Goal: Task Accomplishment & Management: Manage account settings

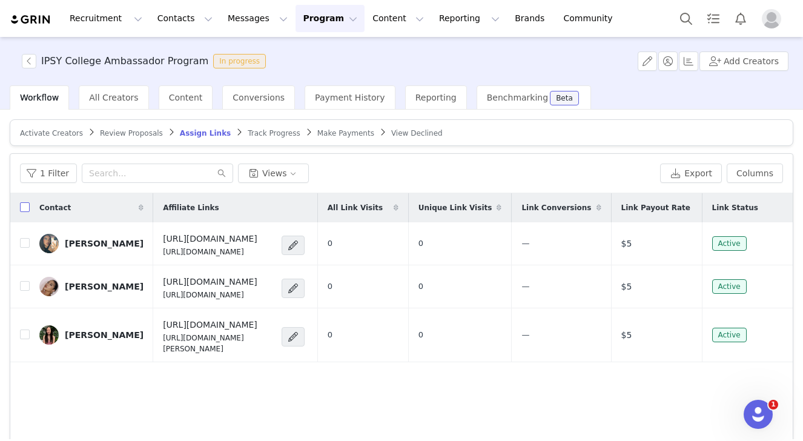
click at [22, 209] on input "checkbox" at bounding box center [25, 207] width 10 height 10
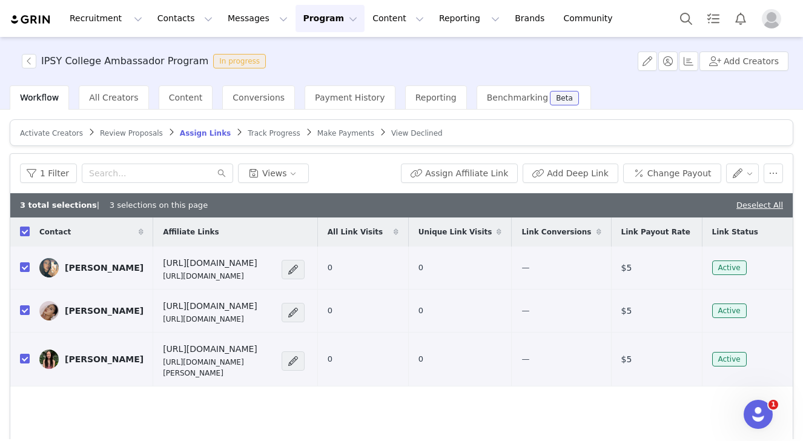
checkbox input "true"
click at [657, 169] on button "Change Payout" at bounding box center [673, 173] width 98 height 19
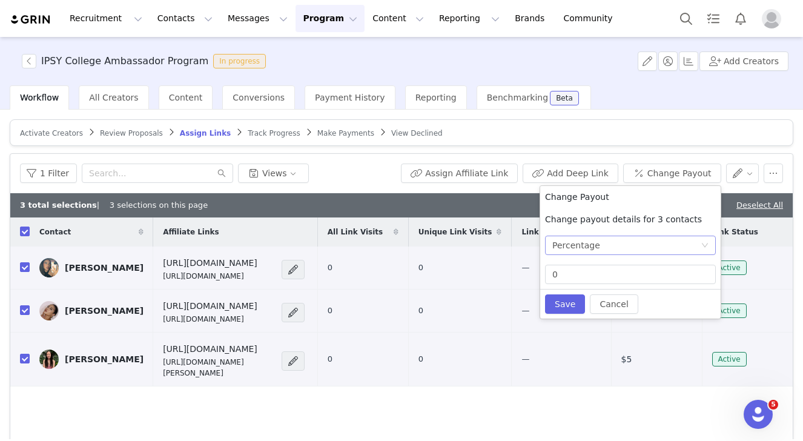
click at [617, 248] on div "Percentage" at bounding box center [627, 245] width 148 height 18
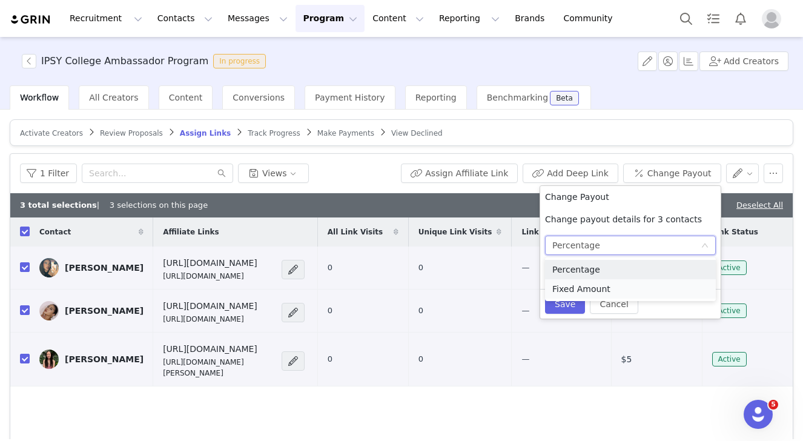
click at [605, 283] on li "Fixed Amount" at bounding box center [630, 288] width 171 height 19
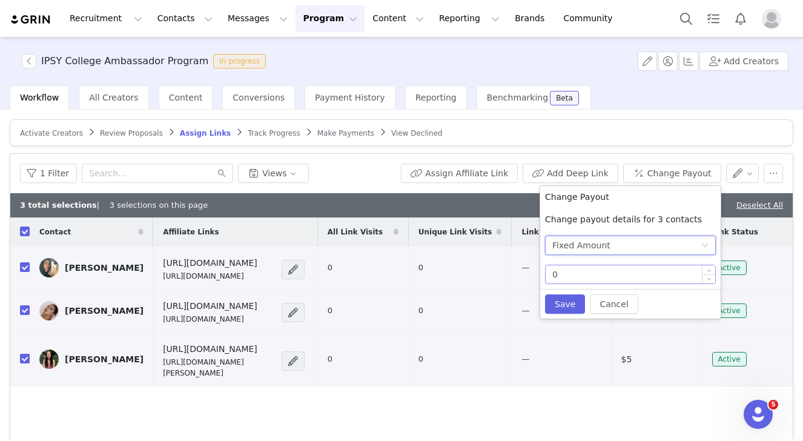
click at [598, 281] on input "0" at bounding box center [631, 274] width 170 height 18
click at [565, 299] on button "Save" at bounding box center [565, 303] width 40 height 19
type input "0"
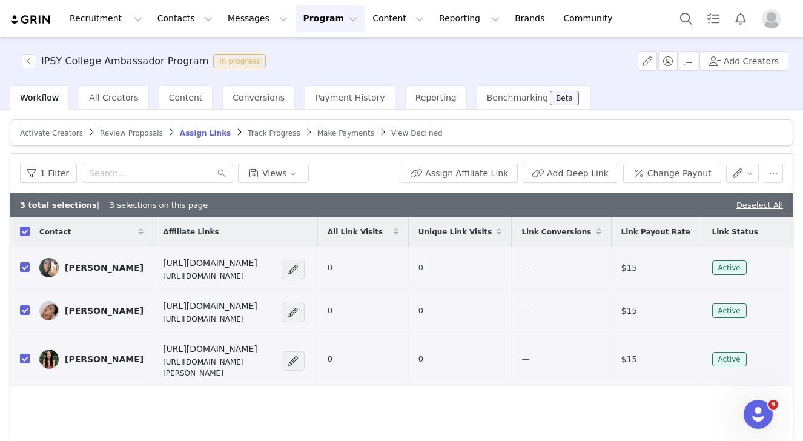
click at [66, 137] on div "Activate Creators" at bounding box center [51, 133] width 63 height 10
click at [316, 16] on button "Program Program" at bounding box center [330, 18] width 69 height 27
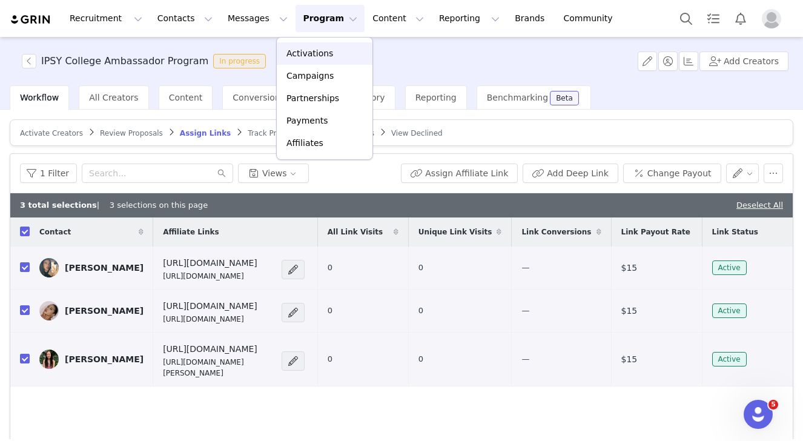
click at [312, 51] on p "Activations" at bounding box center [310, 53] width 47 height 13
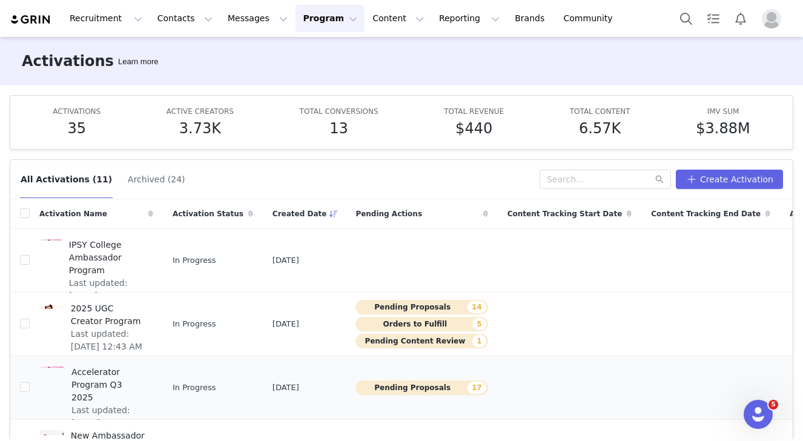
scroll to position [110, 0]
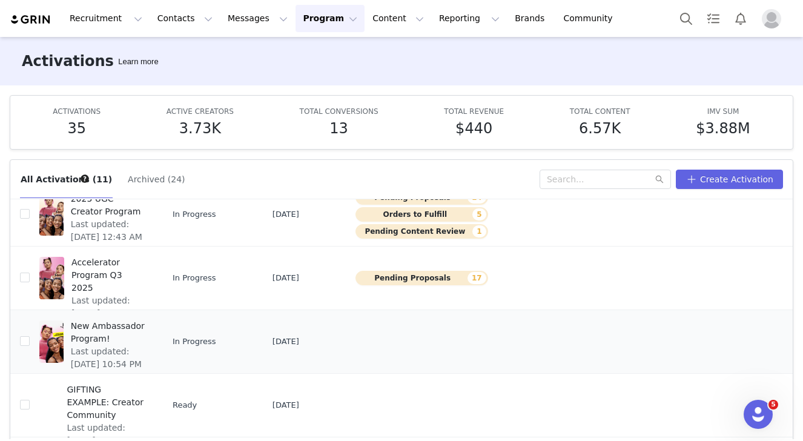
click at [99, 356] on span "Last updated: Sep 30, 2025 10:54 PM" at bounding box center [108, 357] width 75 height 25
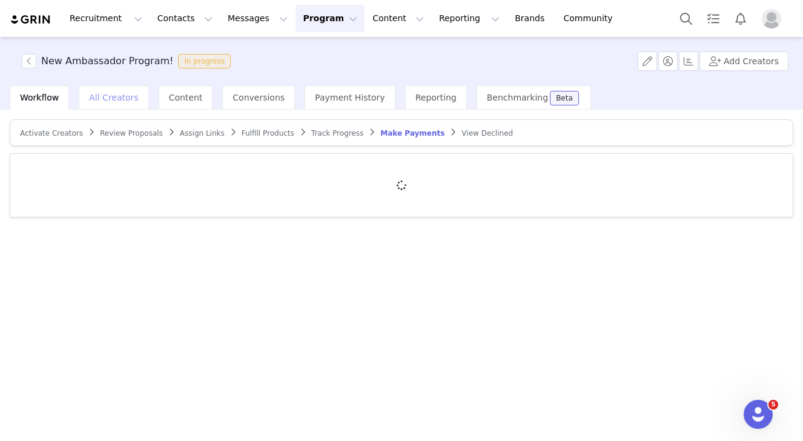
click at [111, 106] on div "All Creators" at bounding box center [114, 97] width 70 height 24
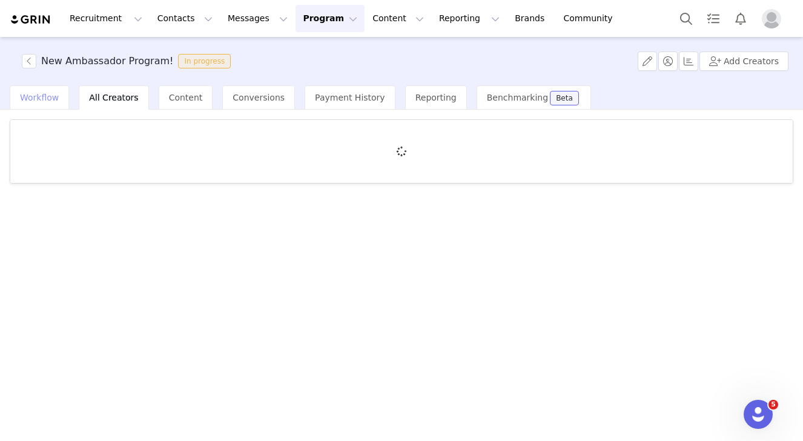
click at [48, 108] on div "Workflow" at bounding box center [39, 97] width 59 height 24
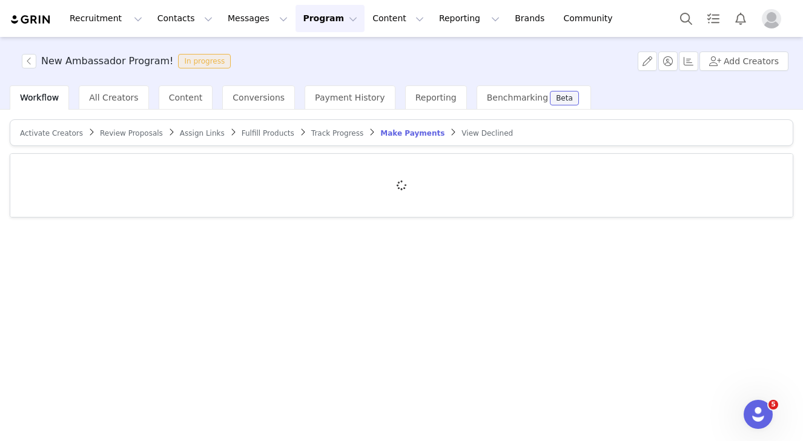
click at [195, 136] on span "Assign Links" at bounding box center [202, 133] width 45 height 8
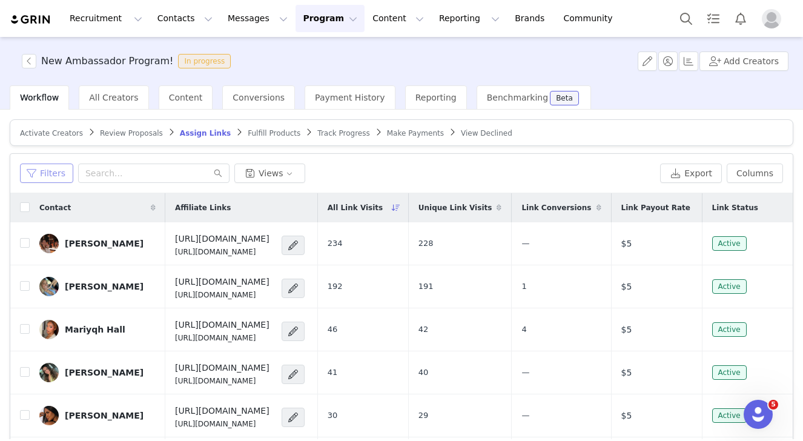
click at [45, 176] on button "Filters" at bounding box center [46, 173] width 53 height 19
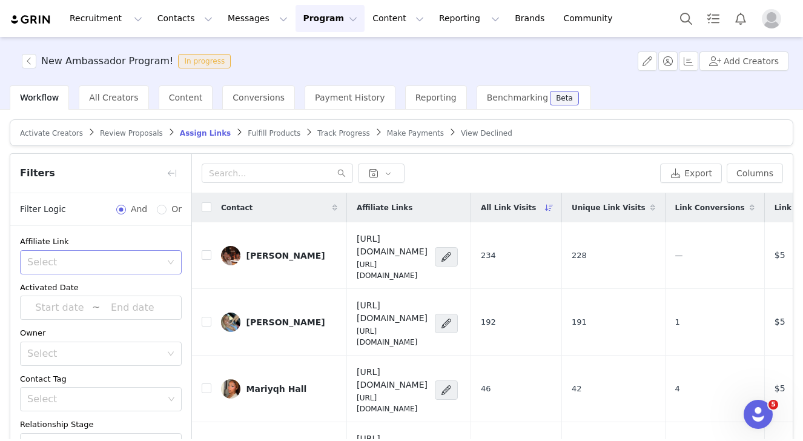
click at [66, 253] on div "Select" at bounding box center [96, 262] width 139 height 23
click at [66, 289] on li "Has affiliate links" at bounding box center [101, 288] width 162 height 19
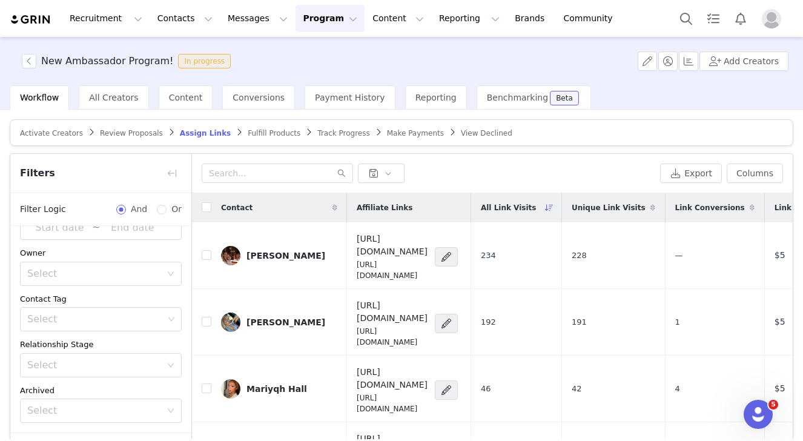
scroll to position [87, 0]
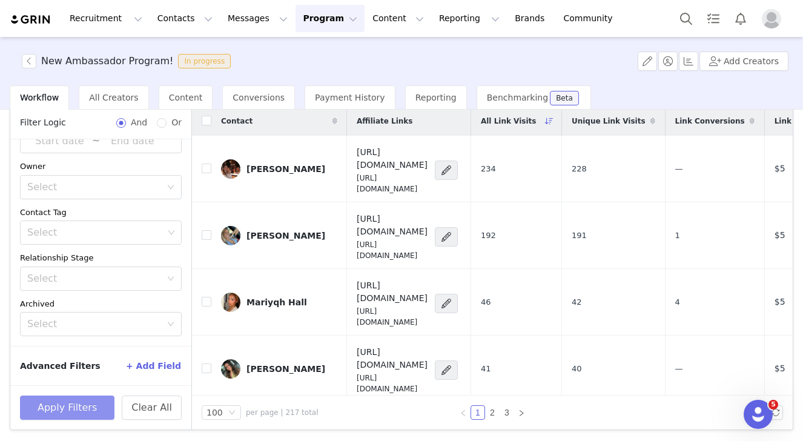
click at [73, 411] on button "Apply Filters" at bounding box center [67, 408] width 95 height 24
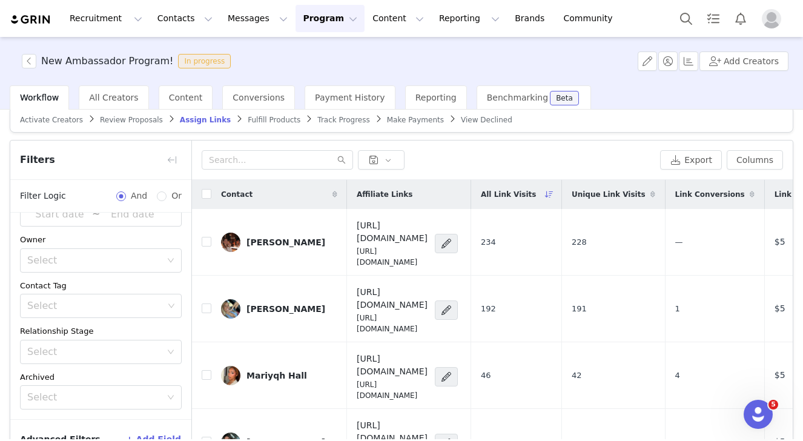
scroll to position [0, 0]
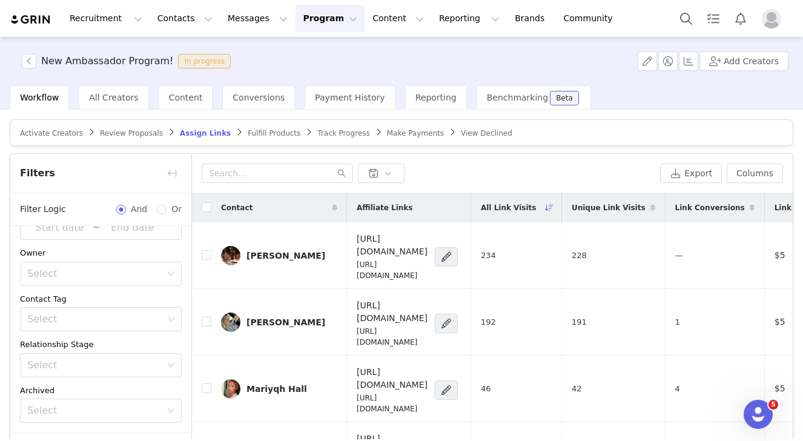
click at [207, 200] on th at bounding box center [201, 207] width 19 height 29
click at [202, 205] on input "checkbox" at bounding box center [207, 207] width 10 height 10
checkbox input "true"
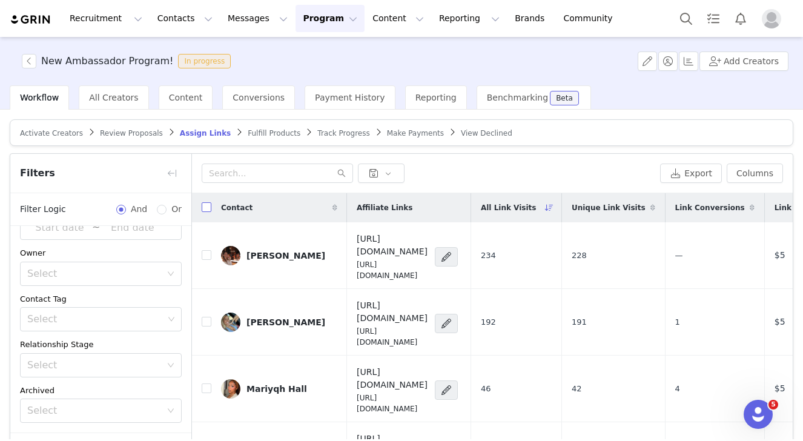
checkbox input "true"
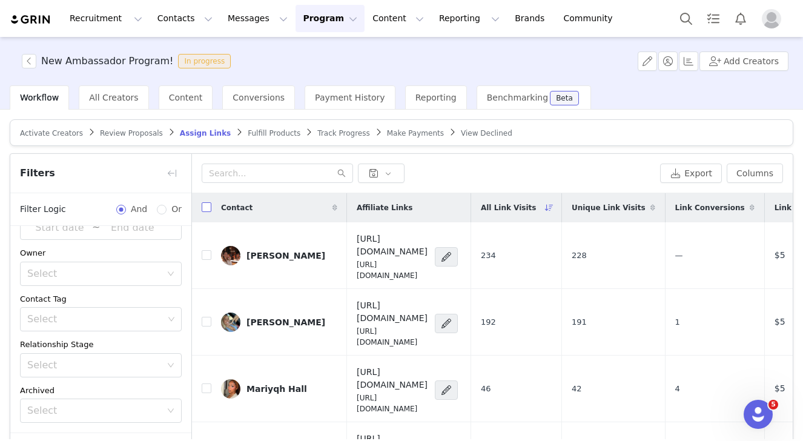
checkbox input "true"
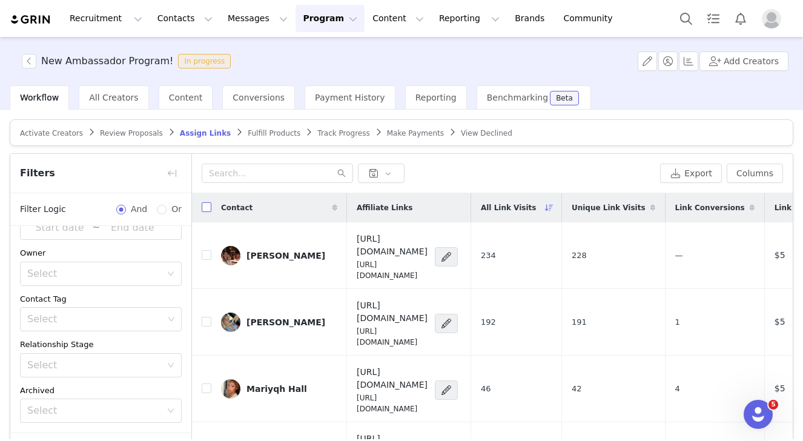
checkbox input "true"
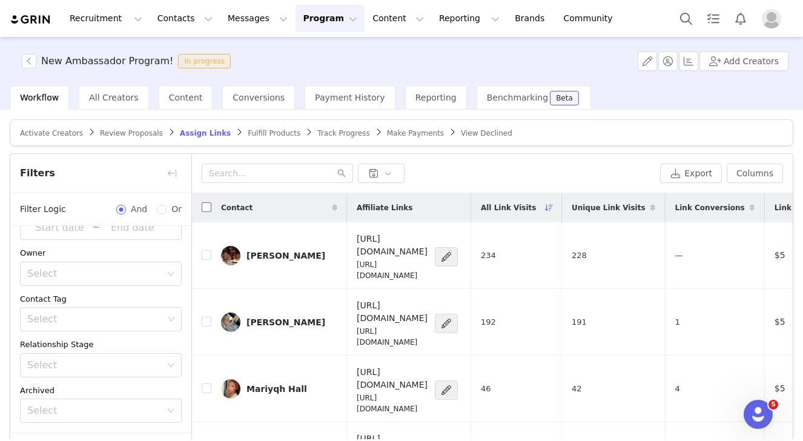
checkbox input "true"
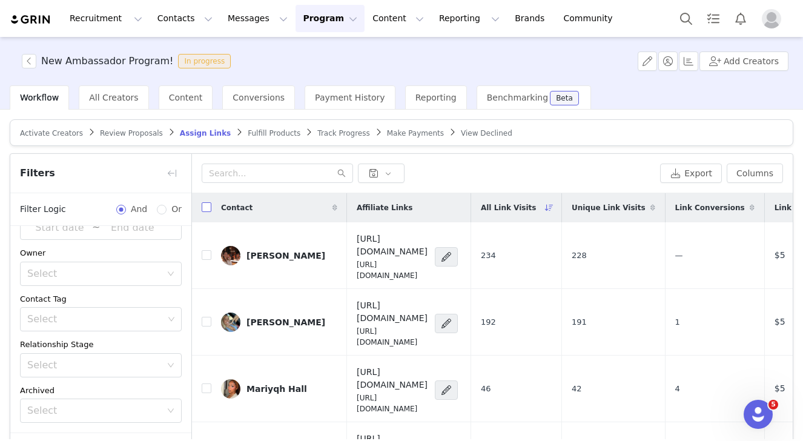
checkbox input "true"
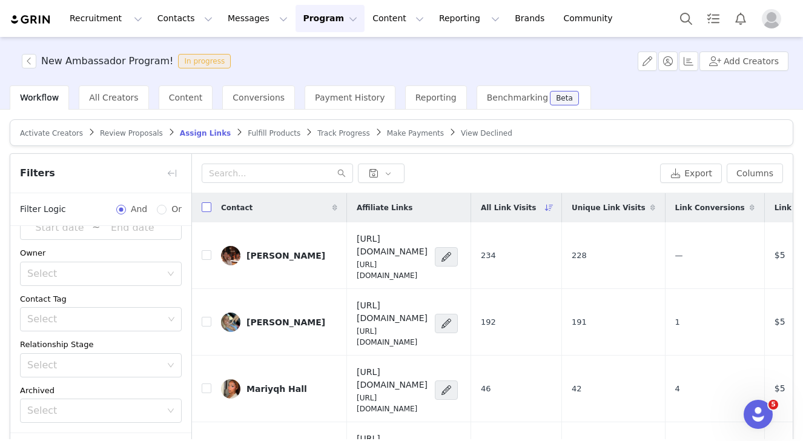
checkbox input "true"
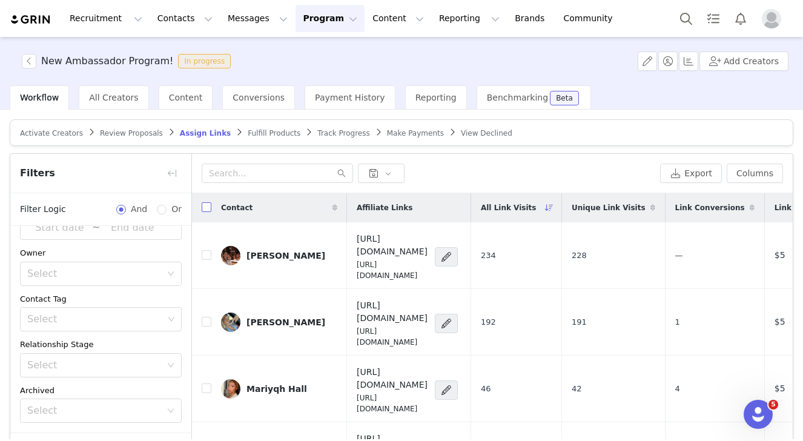
checkbox input "true"
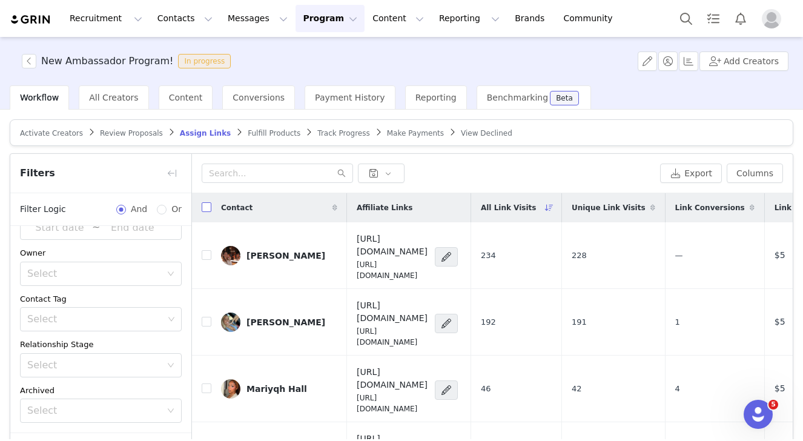
checkbox input "true"
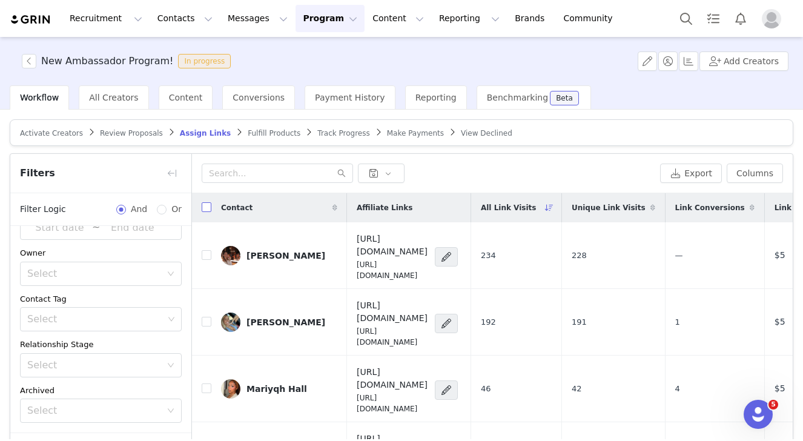
checkbox input "true"
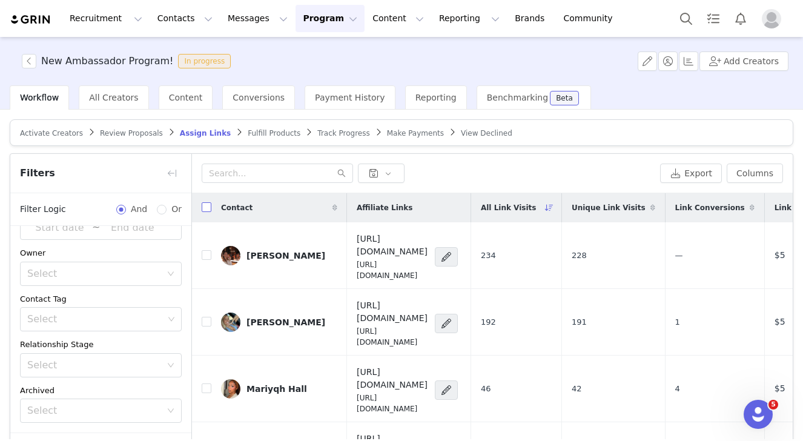
checkbox input "true"
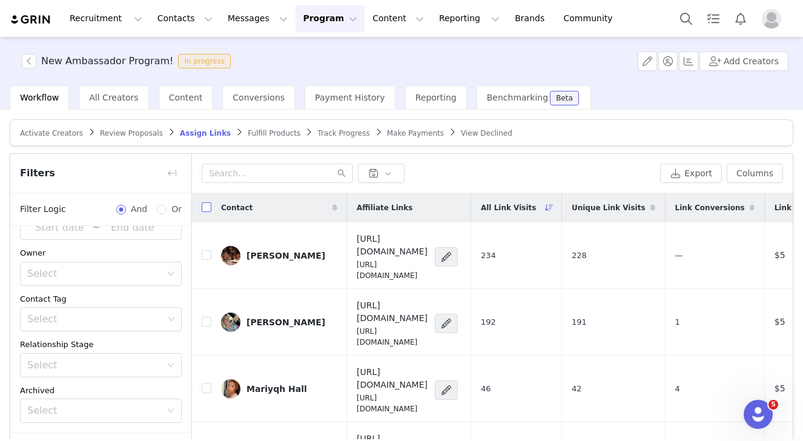
checkbox input "true"
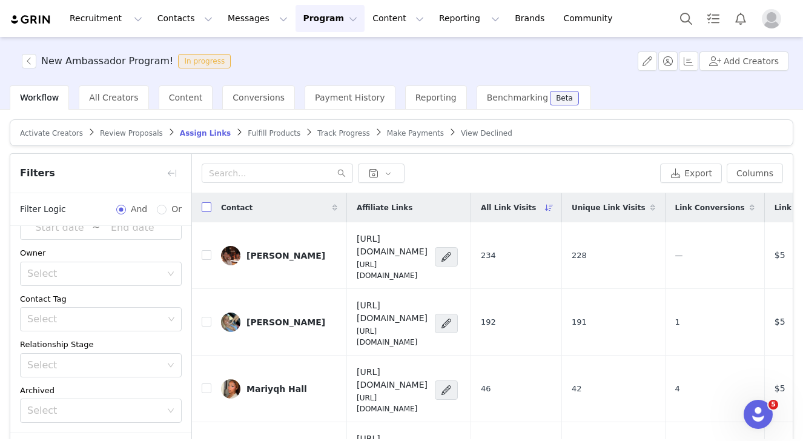
checkbox input "true"
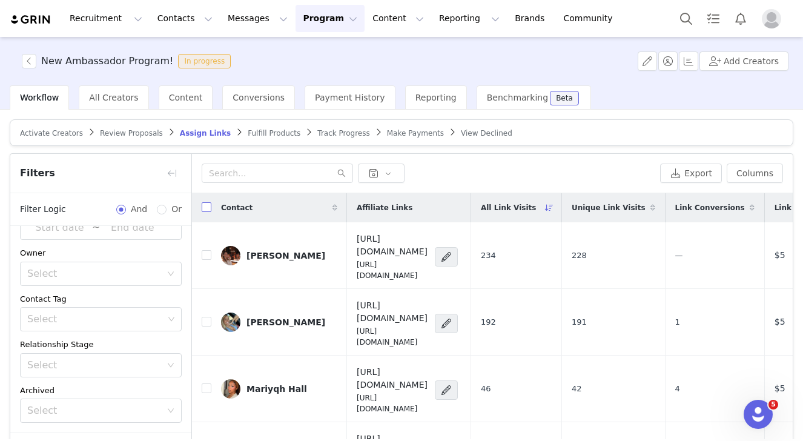
checkbox input "true"
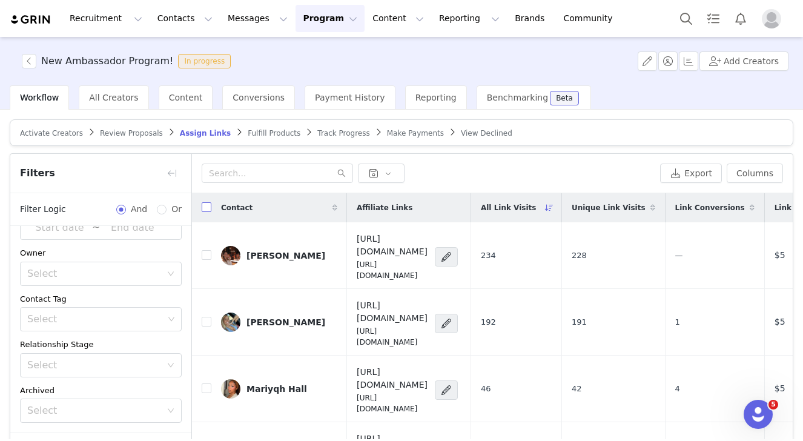
checkbox input "true"
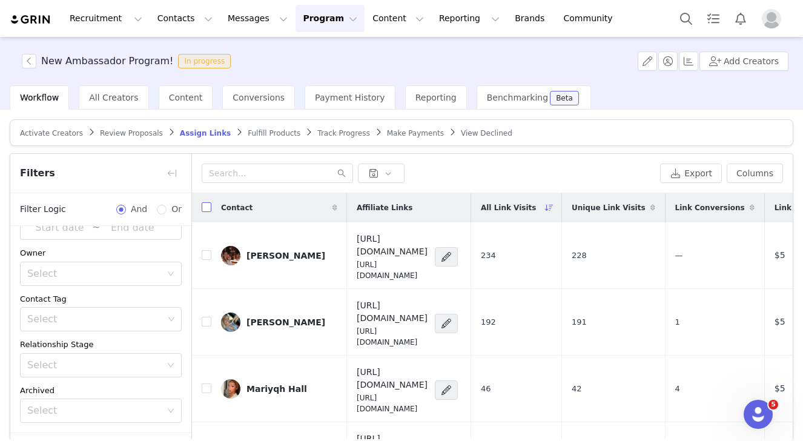
checkbox input "true"
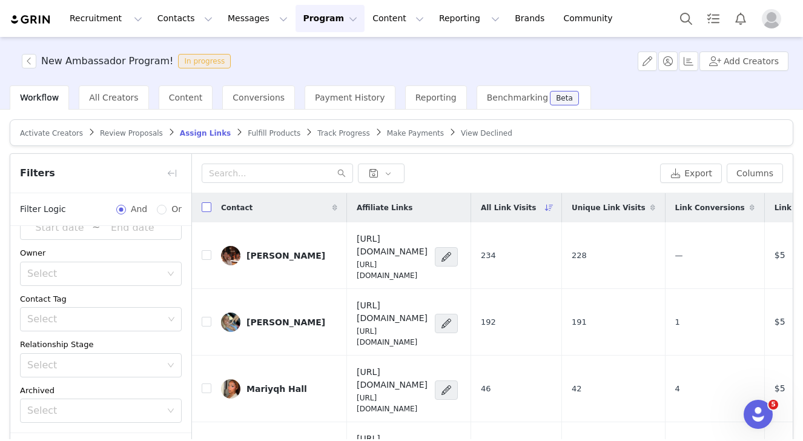
checkbox input "true"
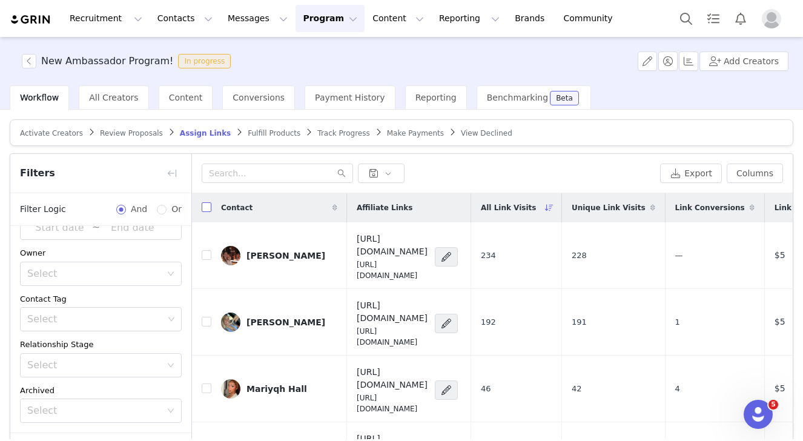
checkbox input "true"
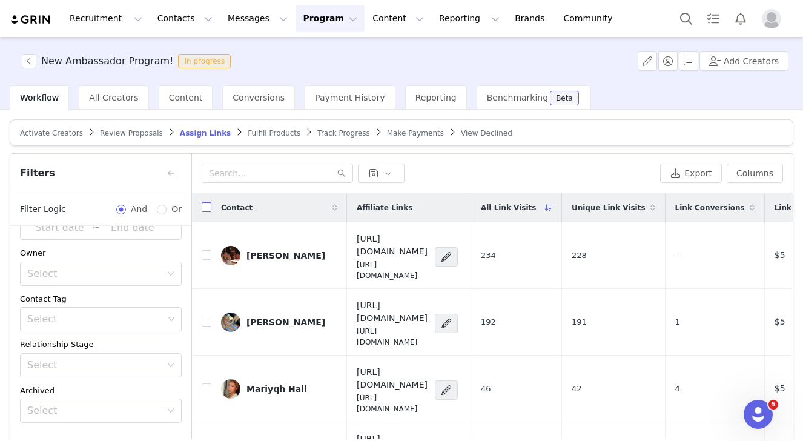
checkbox input "true"
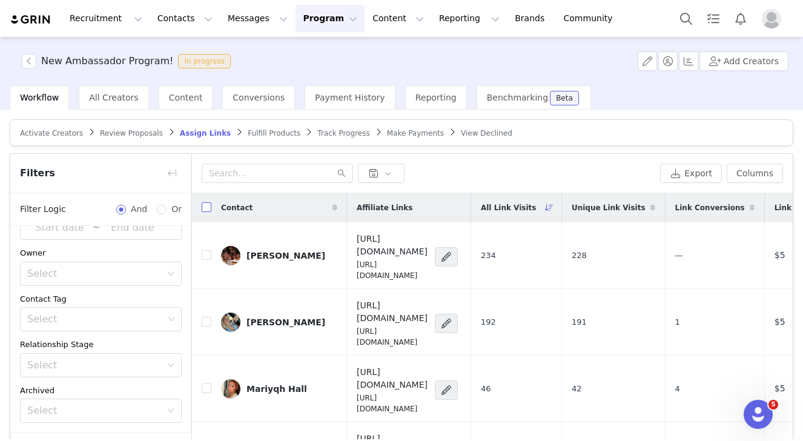
checkbox input "true"
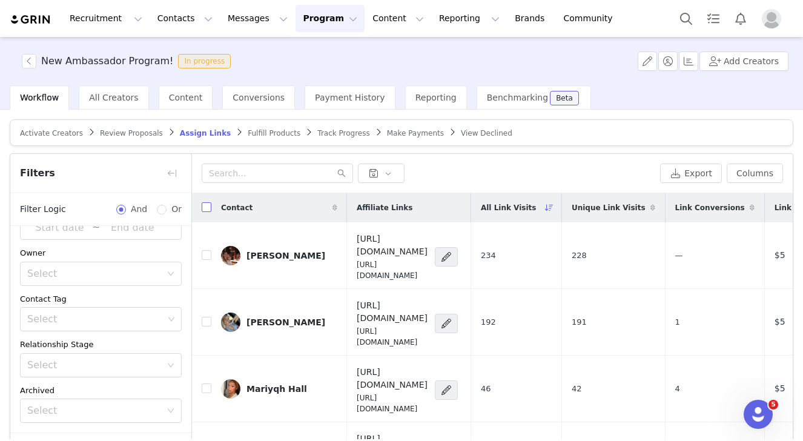
checkbox input "true"
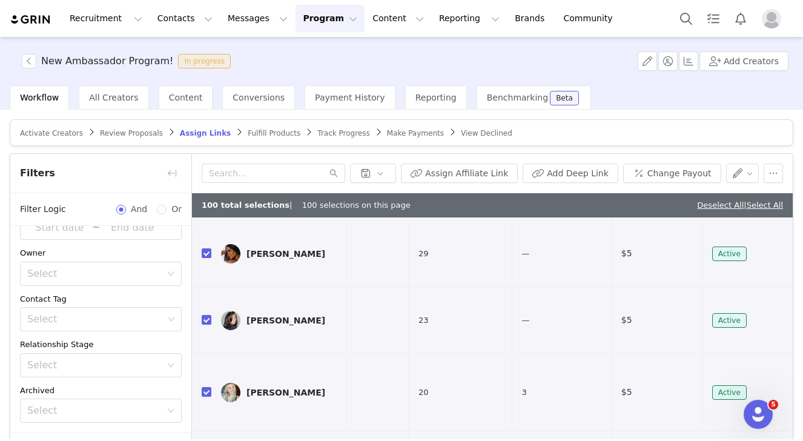
scroll to position [0, 208]
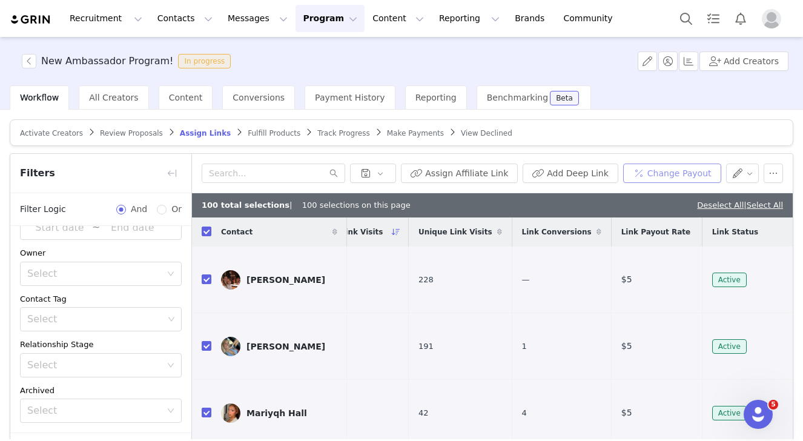
click at [668, 176] on button "Change Payout" at bounding box center [673, 173] width 98 height 19
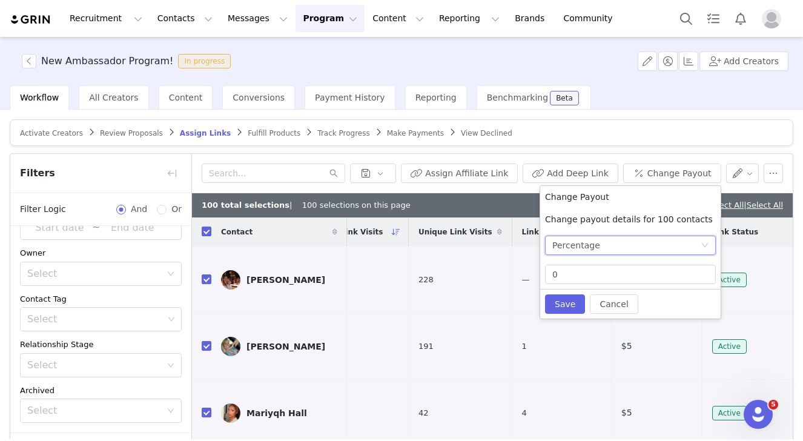
click at [641, 248] on div "Percentage" at bounding box center [627, 245] width 148 height 18
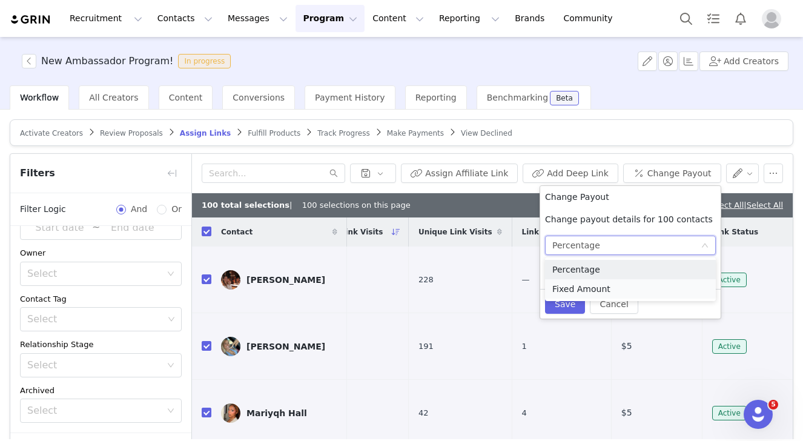
click at [629, 287] on li "Fixed Amount" at bounding box center [630, 288] width 171 height 19
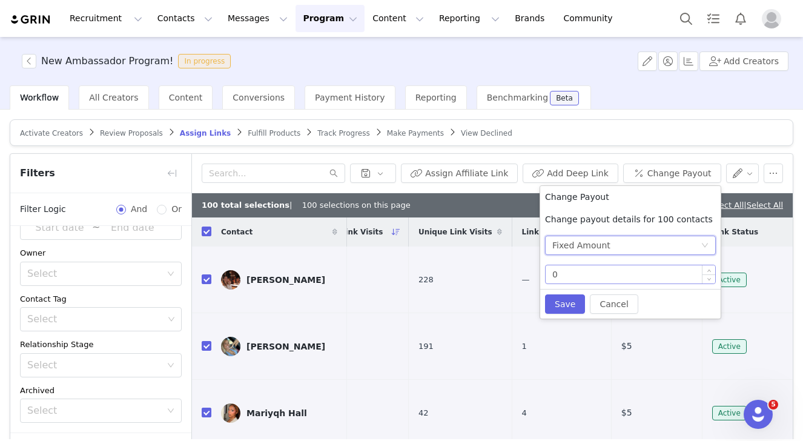
click at [608, 275] on input "0" at bounding box center [631, 274] width 170 height 18
click at [555, 298] on button "Save" at bounding box center [565, 303] width 40 height 19
type input "0"
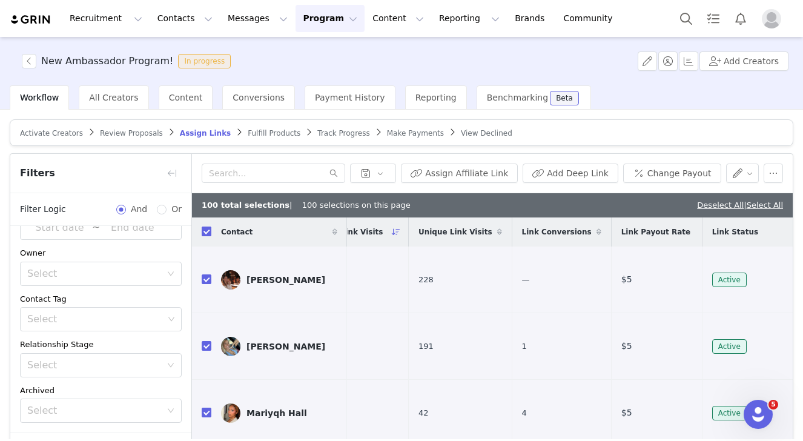
click at [207, 229] on input "checkbox" at bounding box center [207, 232] width 10 height 10
checkbox input "false"
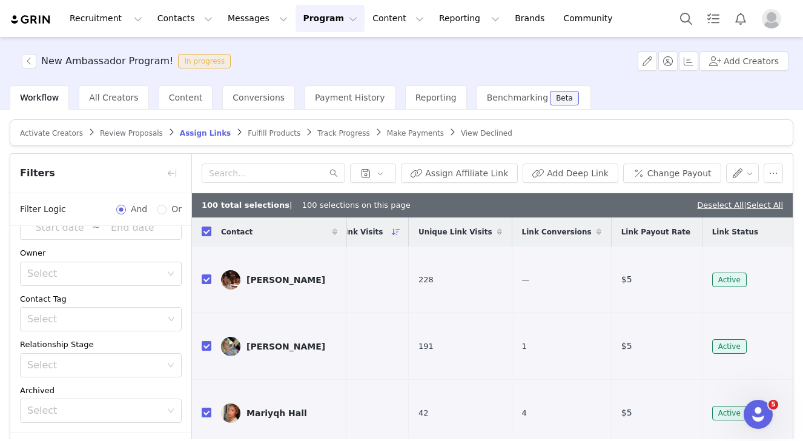
checkbox input "false"
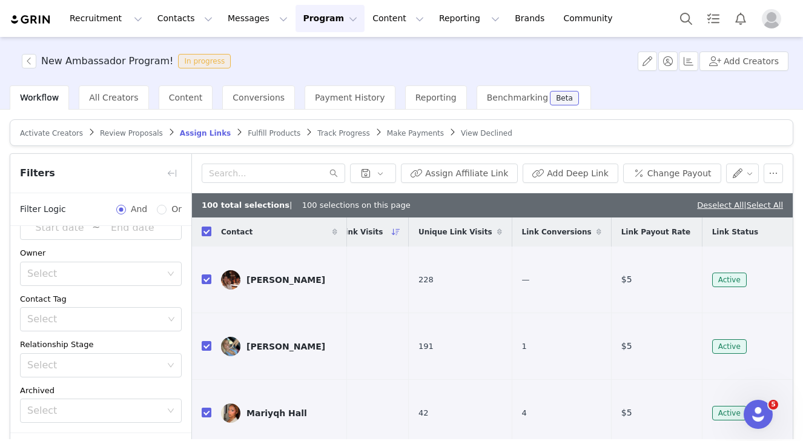
checkbox input "false"
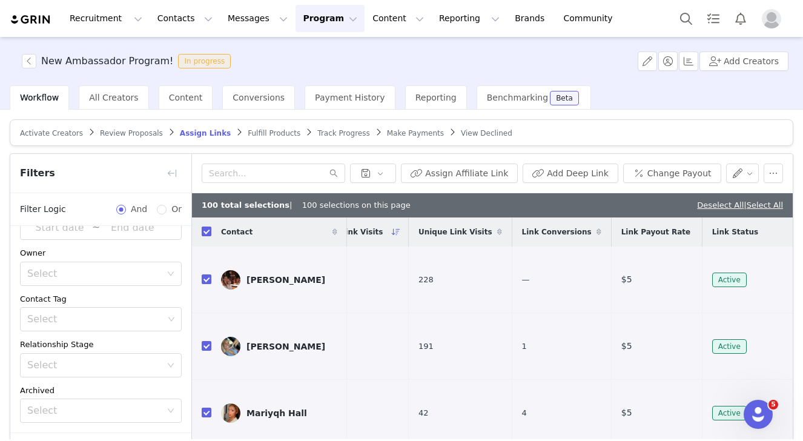
checkbox input "false"
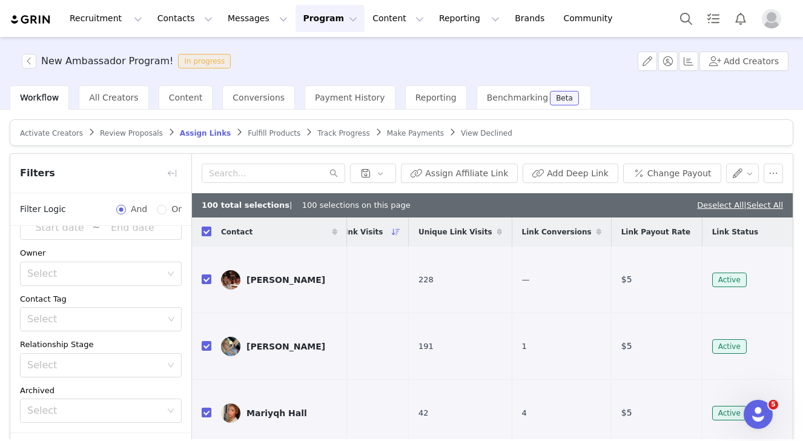
checkbox input "false"
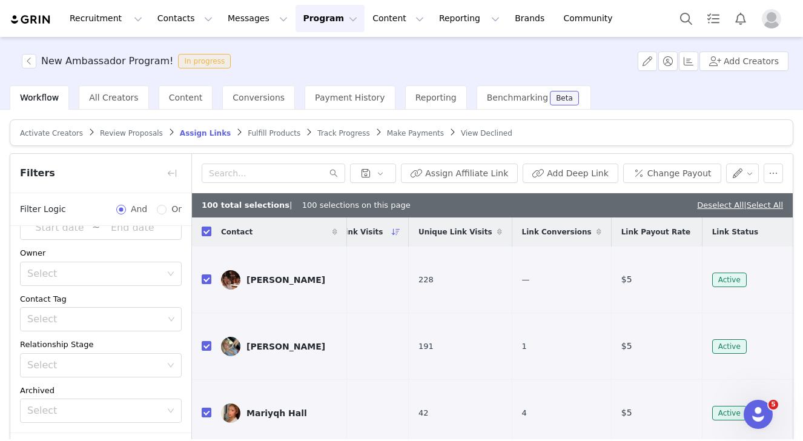
checkbox input "false"
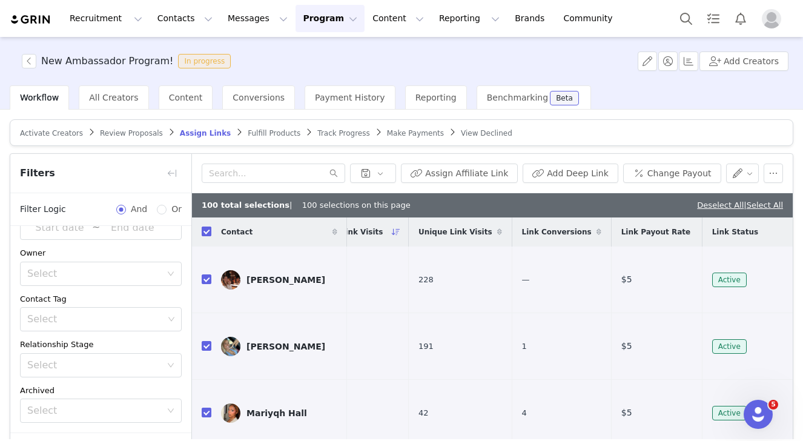
checkbox input "false"
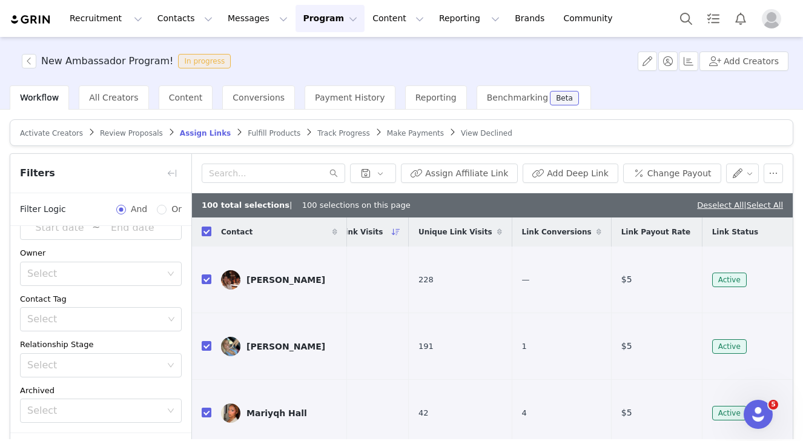
checkbox input "false"
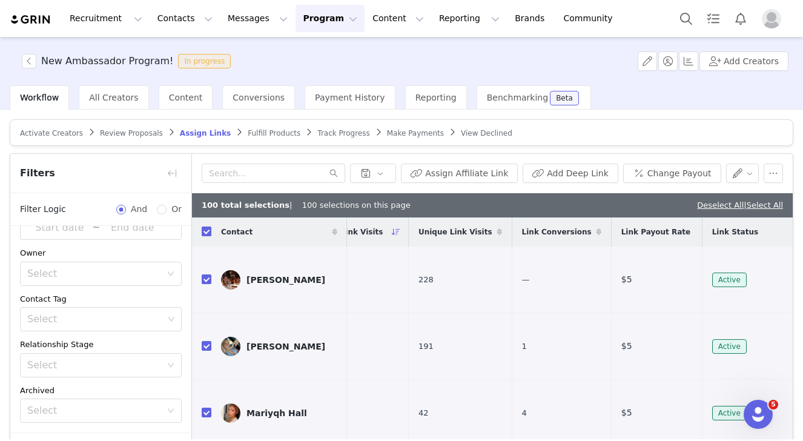
checkbox input "false"
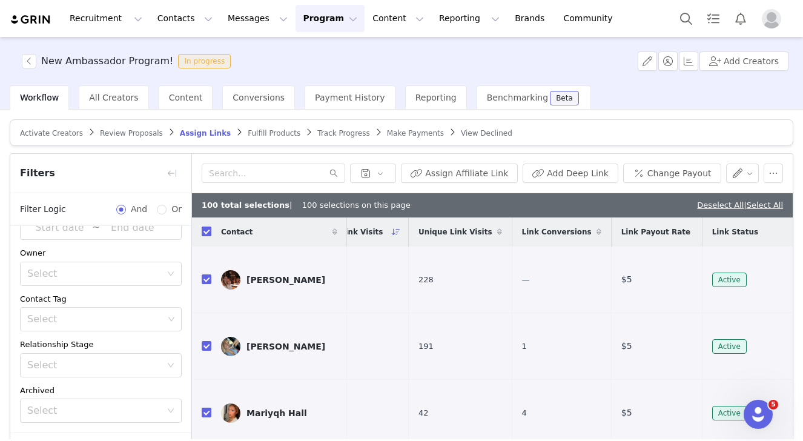
checkbox input "false"
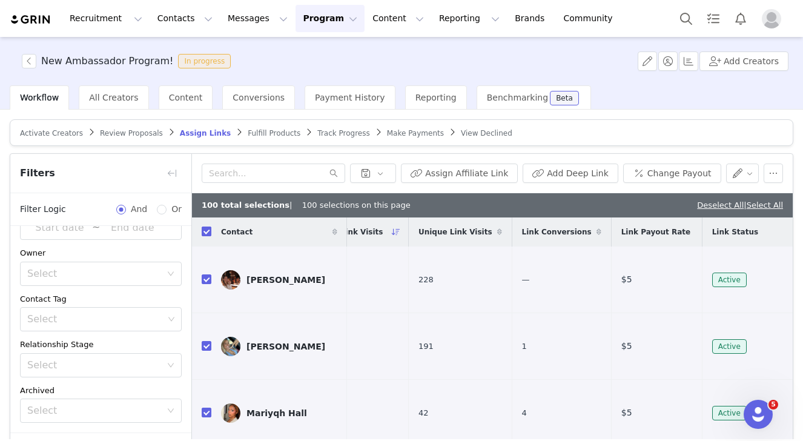
checkbox input "false"
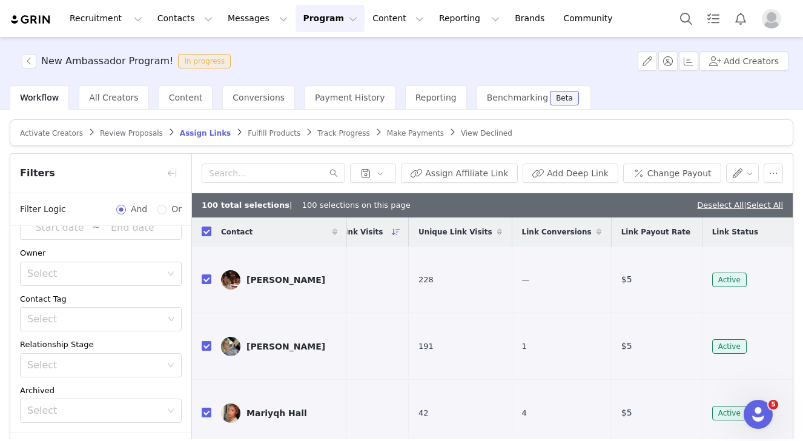
checkbox input "false"
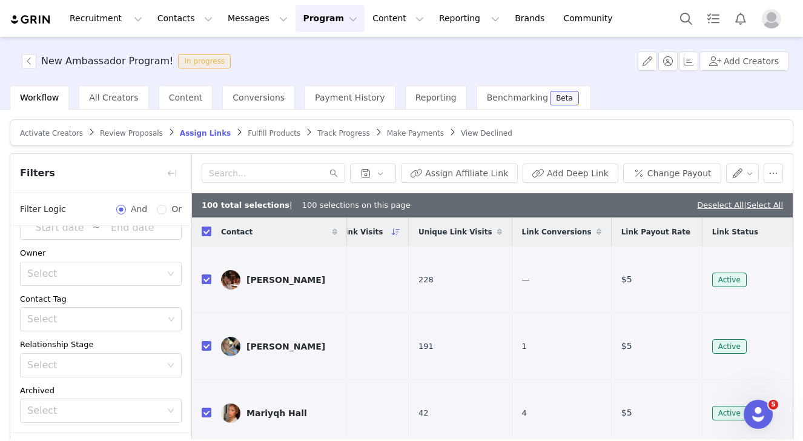
checkbox input "false"
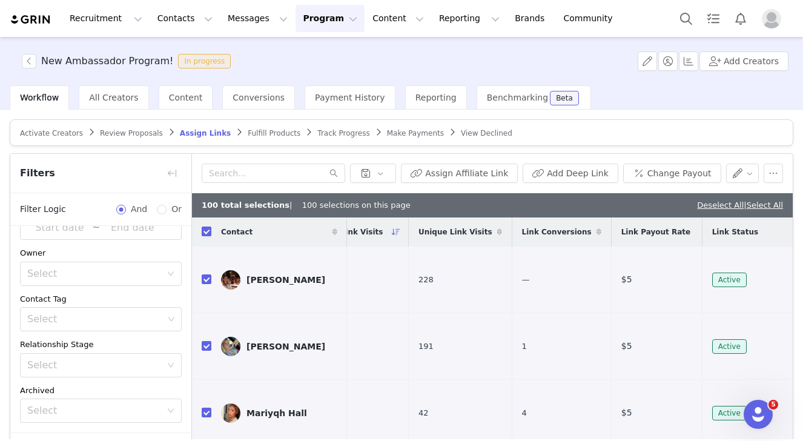
checkbox input "false"
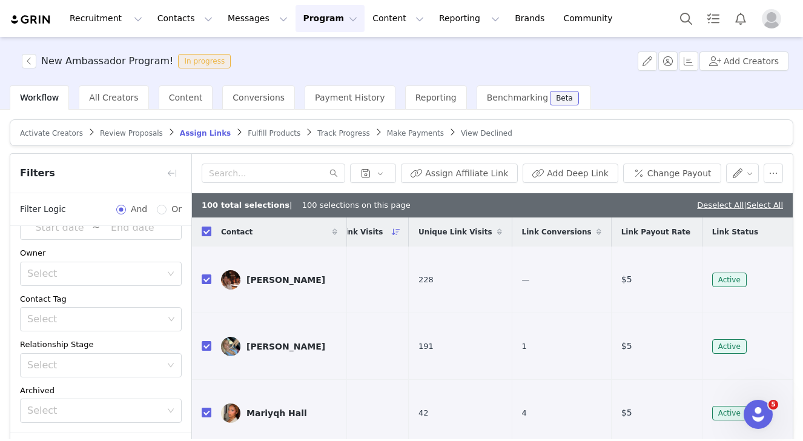
checkbox input "false"
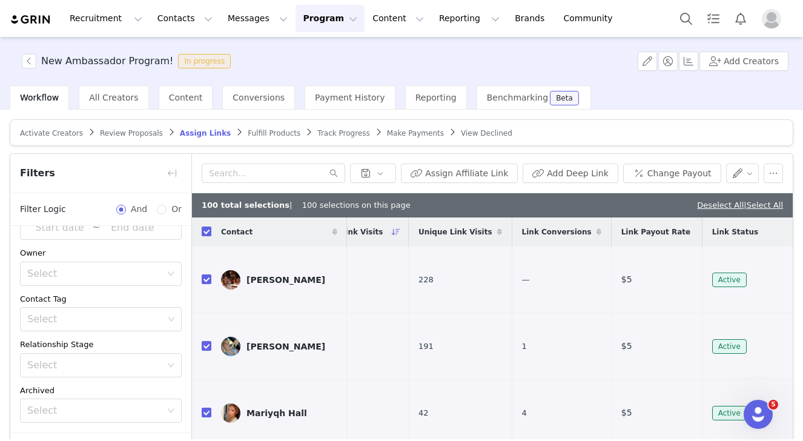
checkbox input "false"
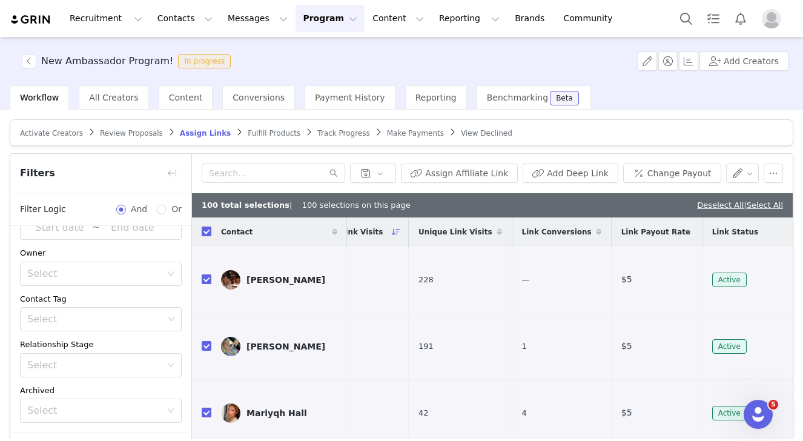
checkbox input "false"
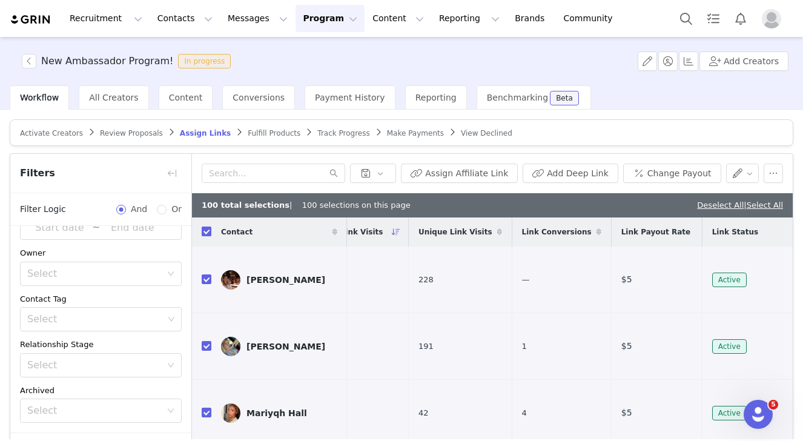
checkbox input "false"
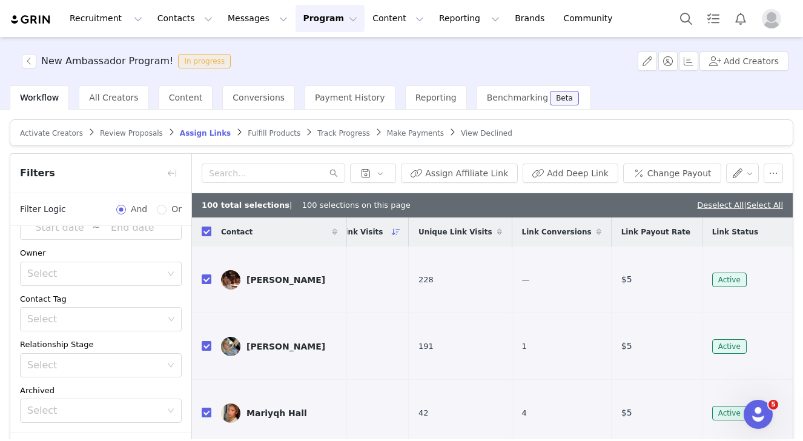
checkbox input "false"
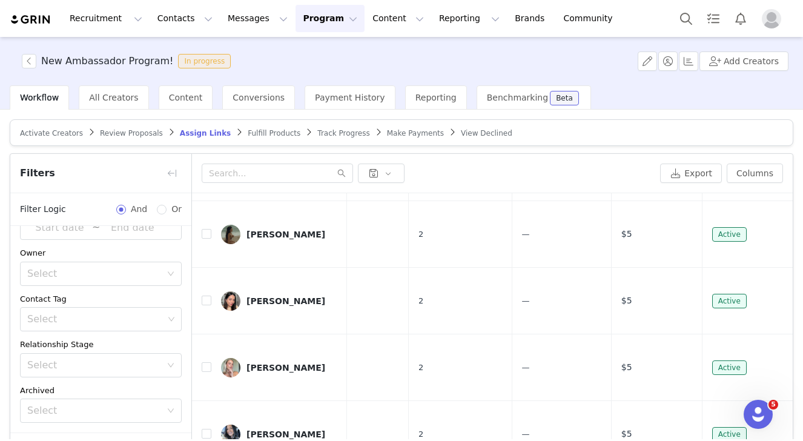
scroll to position [87, 0]
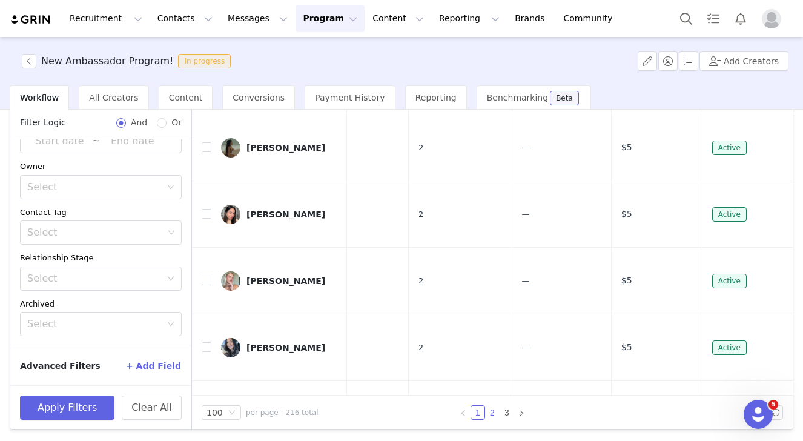
click at [490, 414] on link "2" at bounding box center [492, 412] width 13 height 13
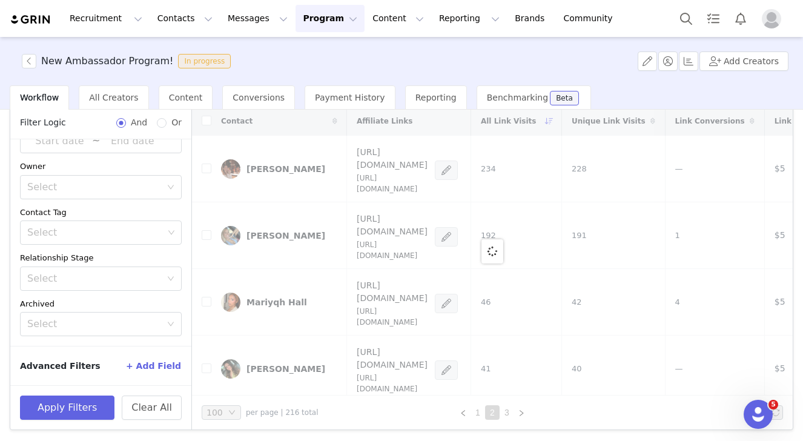
scroll to position [0, 0]
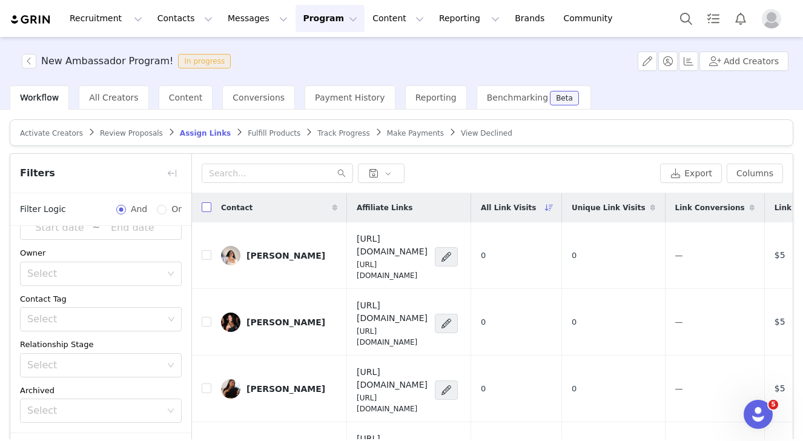
click at [207, 208] on input "checkbox" at bounding box center [207, 207] width 10 height 10
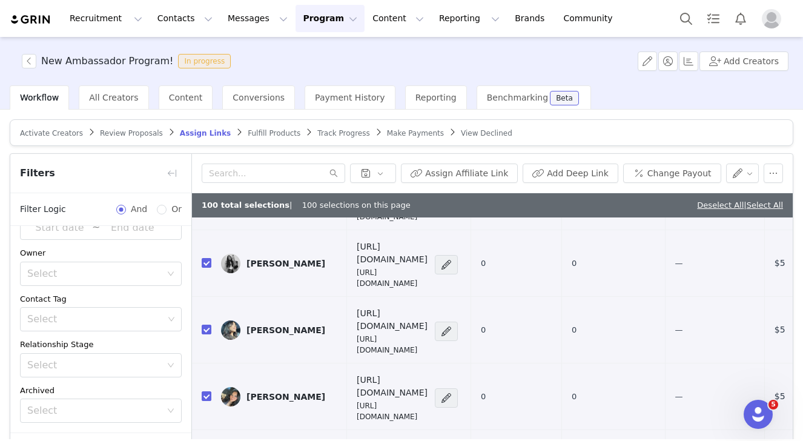
scroll to position [87, 0]
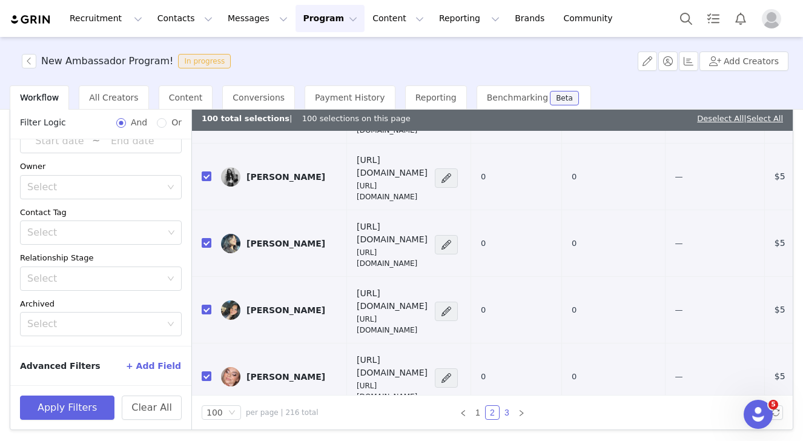
click at [507, 411] on link "3" at bounding box center [507, 412] width 13 height 13
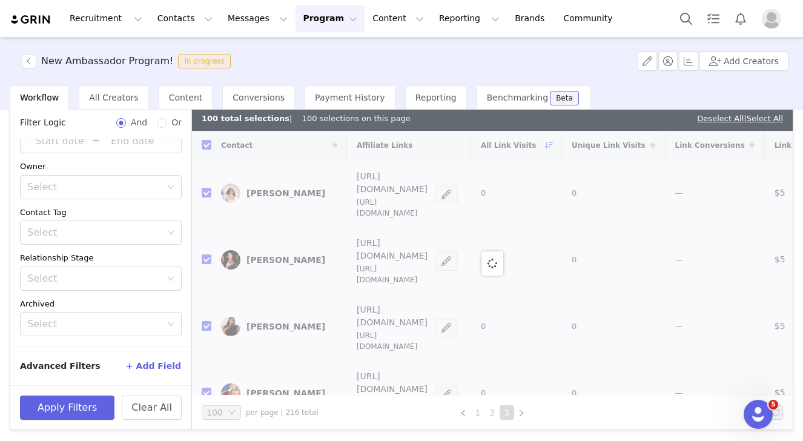
scroll to position [0, 0]
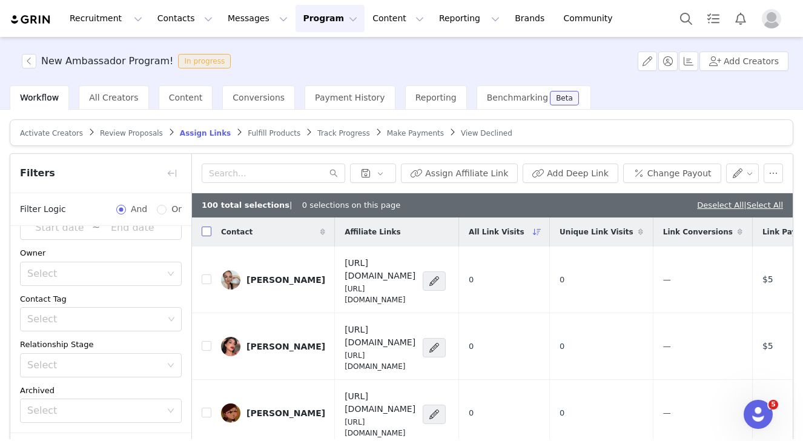
click at [202, 234] on input "checkbox" at bounding box center [207, 232] width 10 height 10
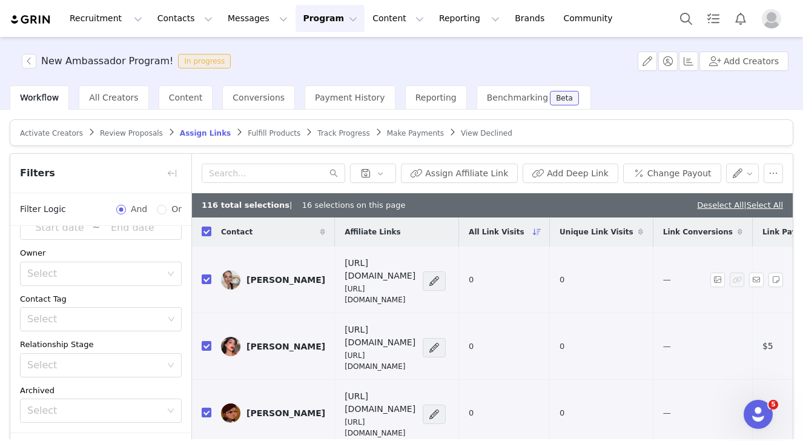
scroll to position [0, 191]
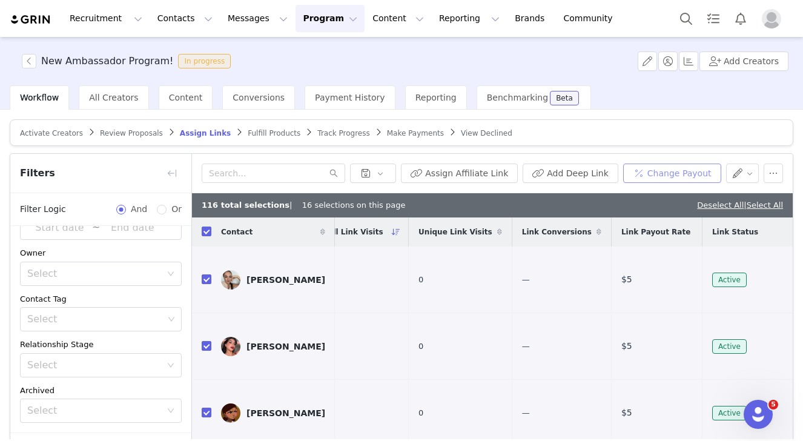
click at [662, 175] on button "Change Payout" at bounding box center [673, 173] width 98 height 19
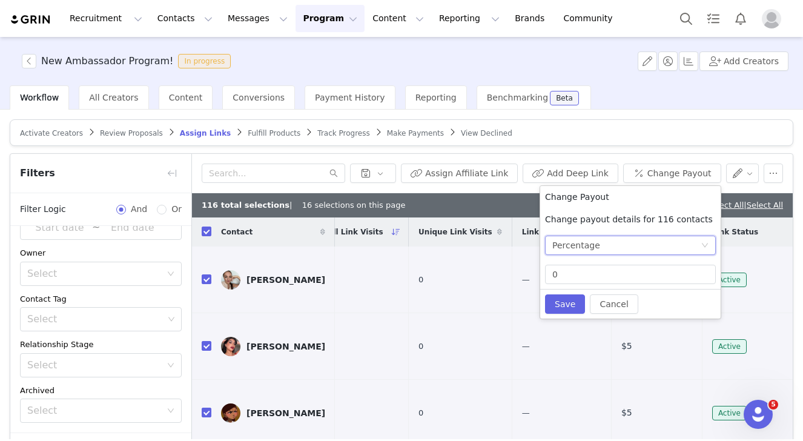
click at [636, 250] on div "Percentage" at bounding box center [627, 245] width 148 height 18
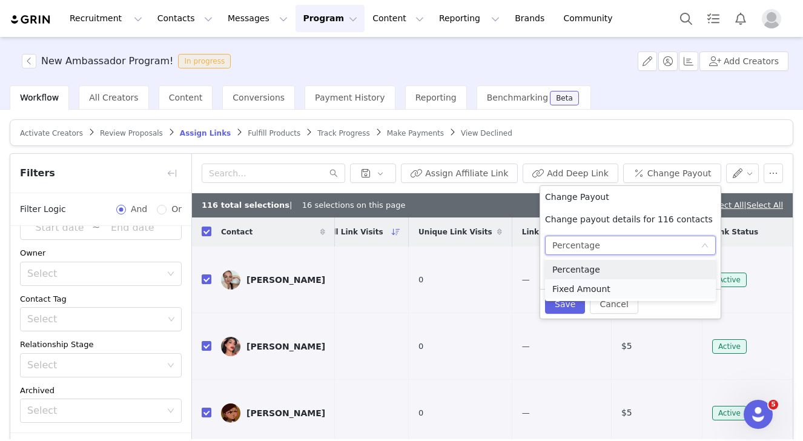
click at [620, 288] on li "Fixed Amount" at bounding box center [630, 288] width 171 height 19
click at [601, 275] on input "0" at bounding box center [631, 274] width 170 height 18
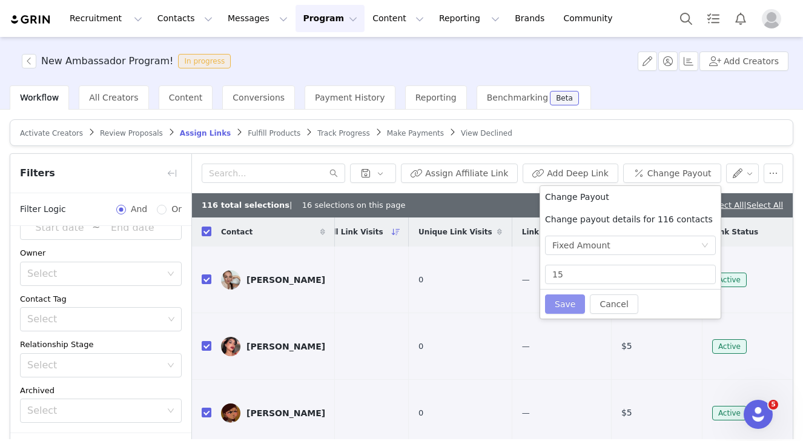
click at [553, 308] on button "Save" at bounding box center [565, 303] width 40 height 19
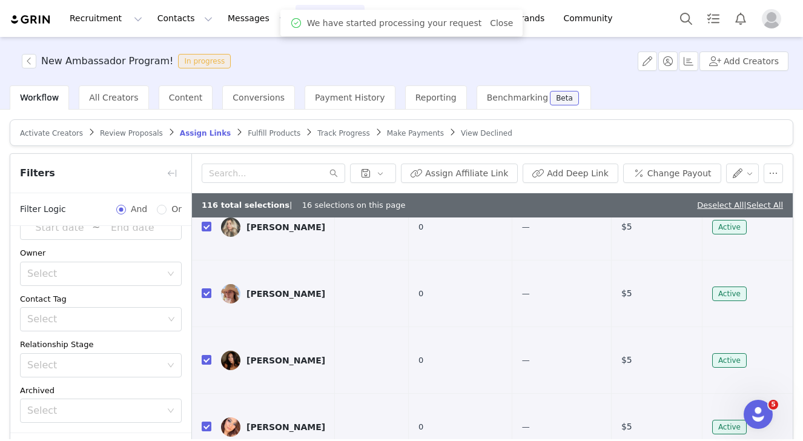
scroll to position [87, 0]
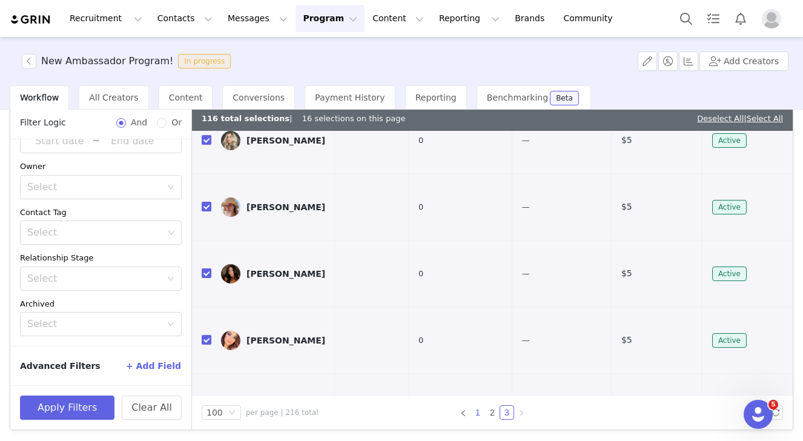
click at [476, 408] on link "1" at bounding box center [477, 412] width 13 height 13
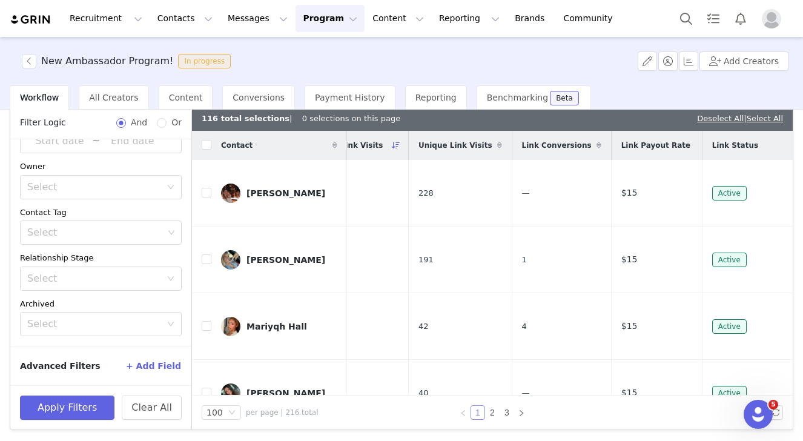
scroll to position [0, 0]
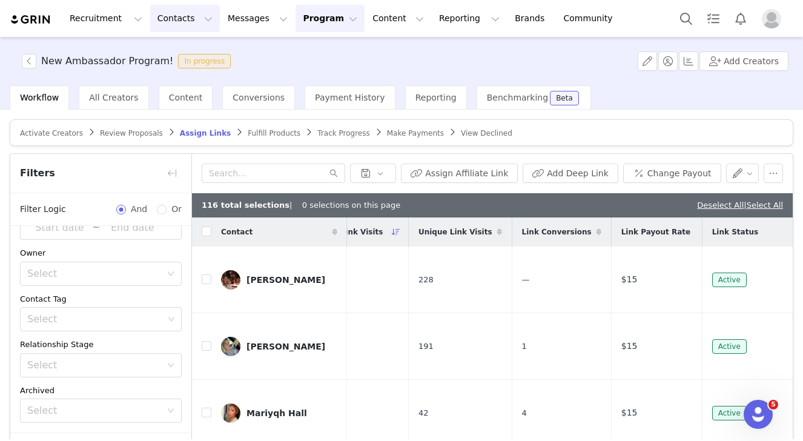
click at [185, 12] on button "Contacts Contacts" at bounding box center [185, 18] width 70 height 27
click at [178, 56] on p "Creators" at bounding box center [169, 53] width 36 height 13
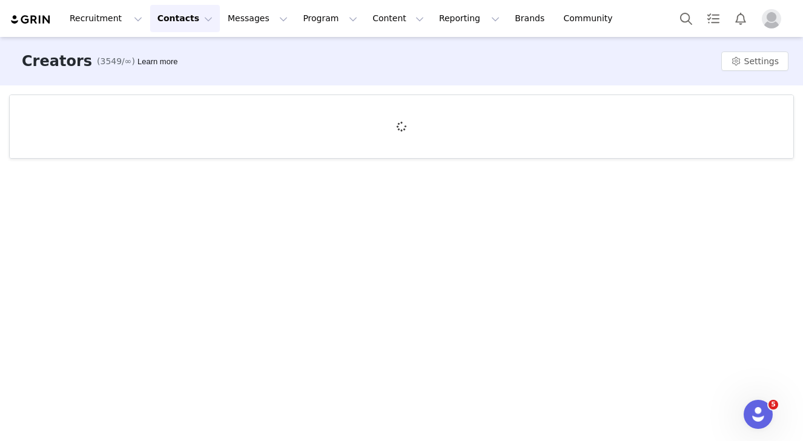
click at [127, 288] on div "Creators (3549/∞) Learn more Settings" at bounding box center [401, 238] width 803 height 402
click at [440, 367] on div "Creators (3549/∞) Learn more Settings" at bounding box center [401, 238] width 803 height 402
click at [195, 26] on button "Contacts Contacts" at bounding box center [185, 18] width 70 height 27
click at [218, 284] on div "Creators (3549/∞) Learn more Settings" at bounding box center [401, 238] width 803 height 402
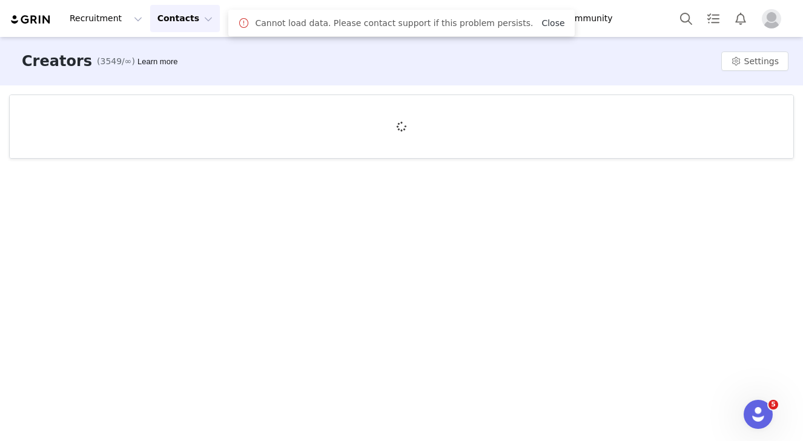
click at [542, 26] on link "Close" at bounding box center [553, 23] width 23 height 10
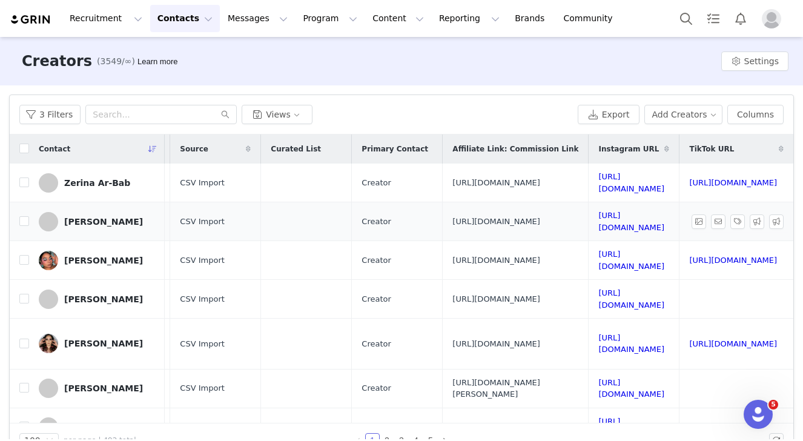
scroll to position [0, 1142]
click at [23, 156] on th at bounding box center [19, 149] width 19 height 29
click at [23, 151] on input "checkbox" at bounding box center [24, 149] width 10 height 10
checkbox input "true"
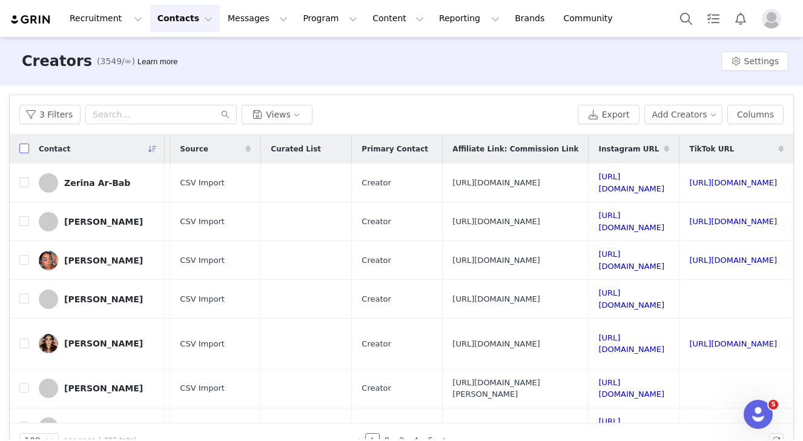
checkbox input "true"
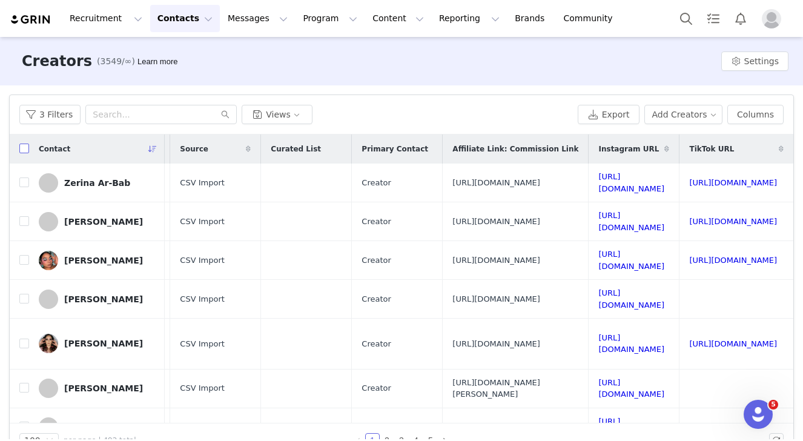
checkbox input "true"
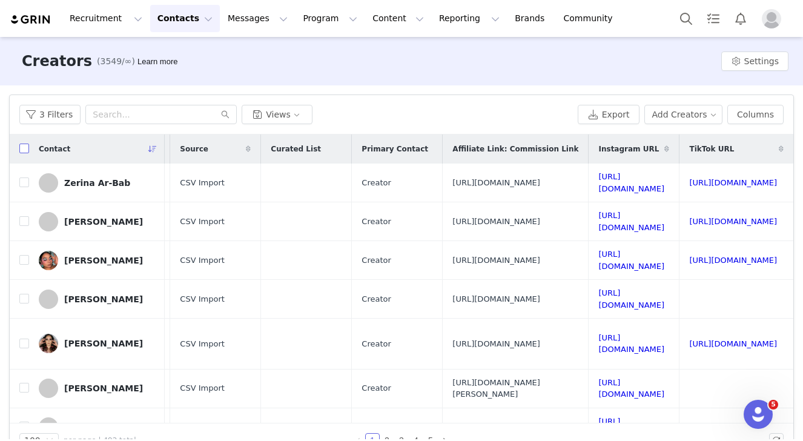
checkbox input "true"
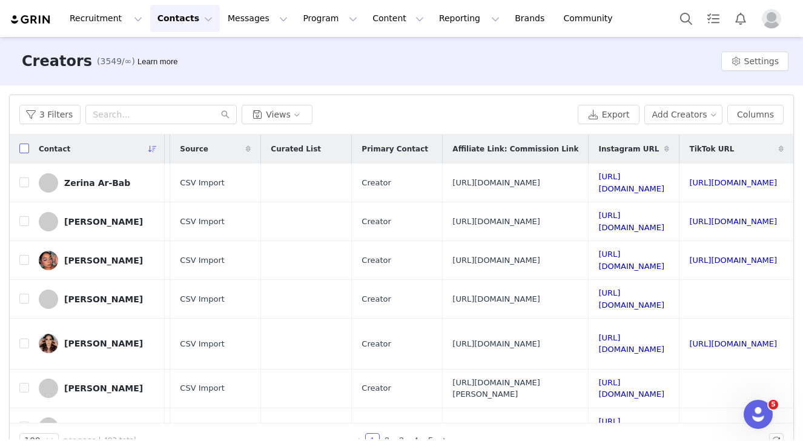
checkbox input "true"
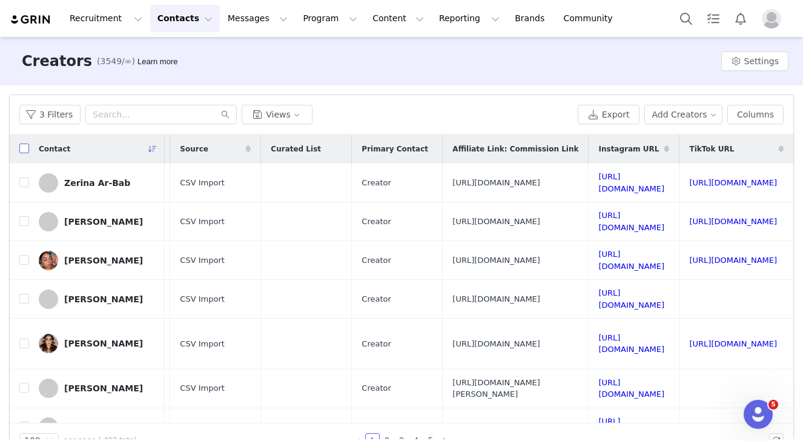
checkbox input "true"
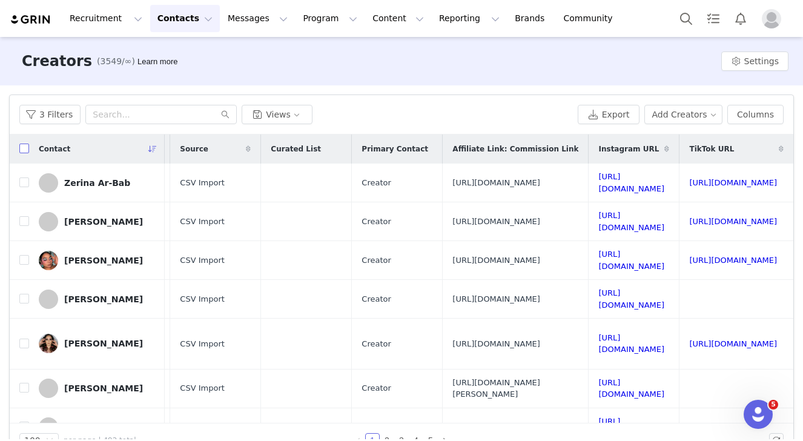
checkbox input "true"
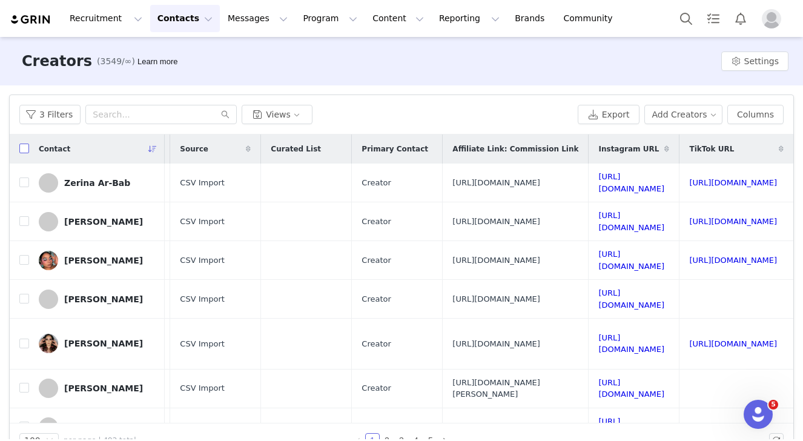
checkbox input "true"
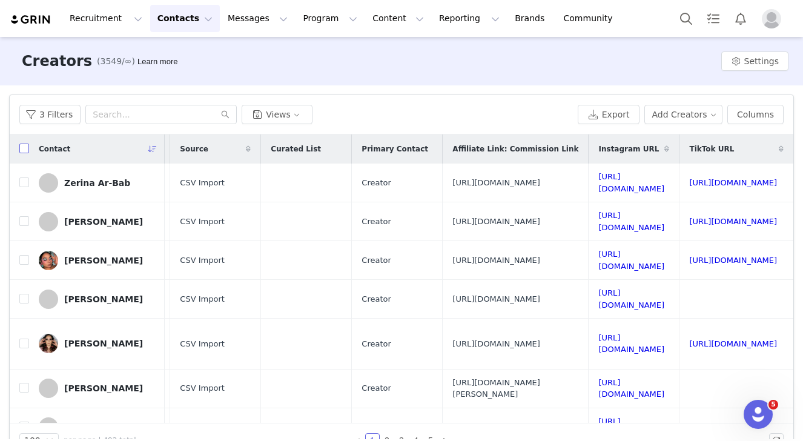
checkbox input "true"
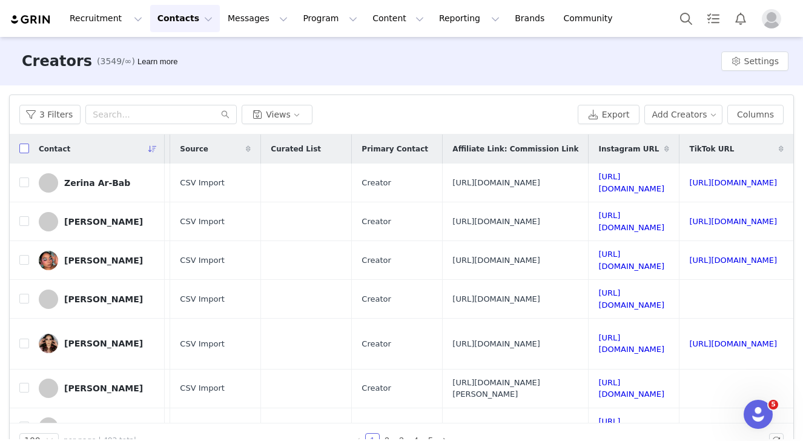
checkbox input "true"
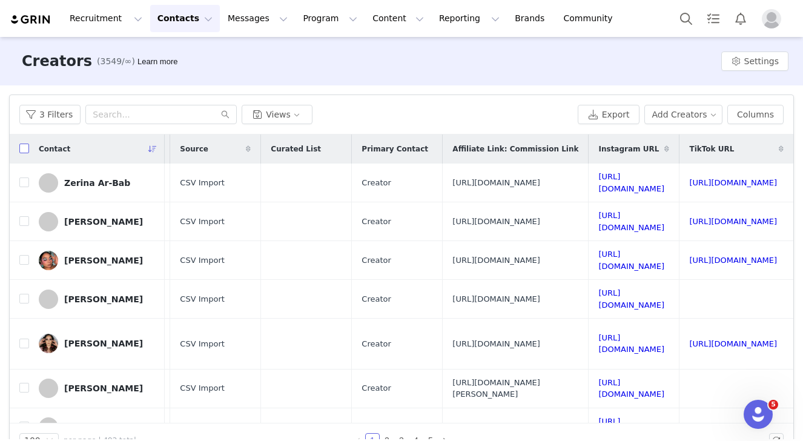
checkbox input "true"
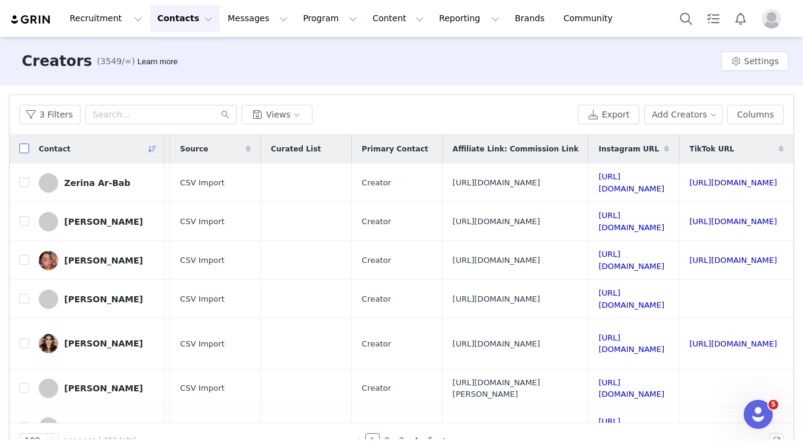
checkbox input "true"
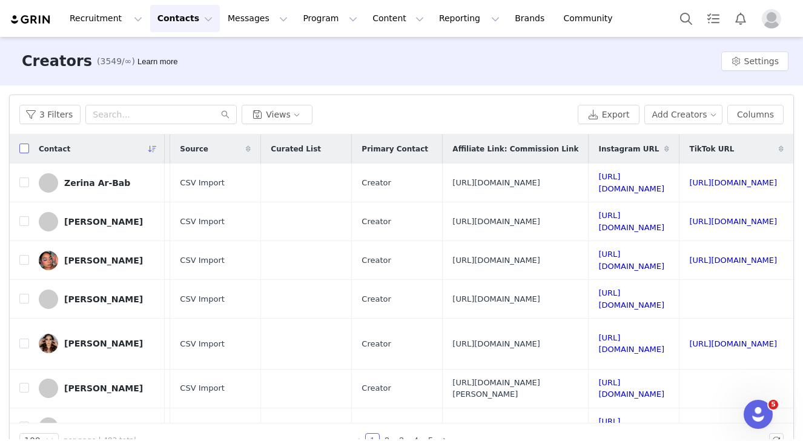
checkbox input "true"
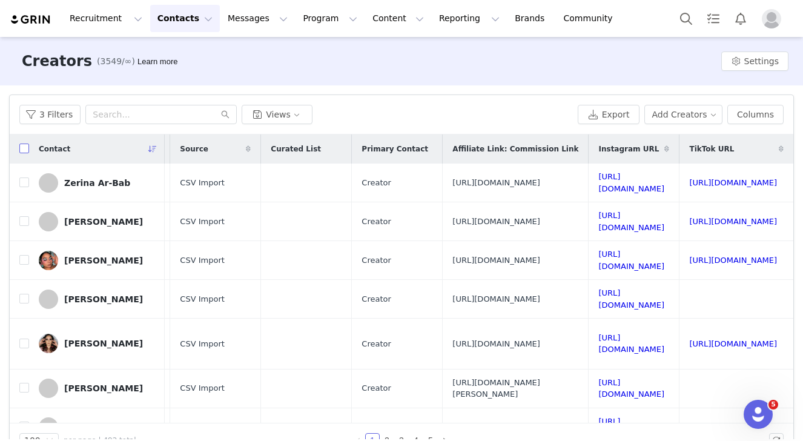
checkbox input "true"
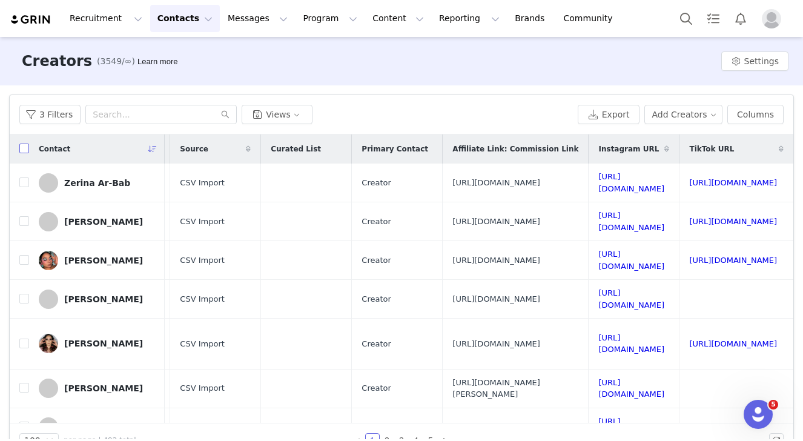
checkbox input "true"
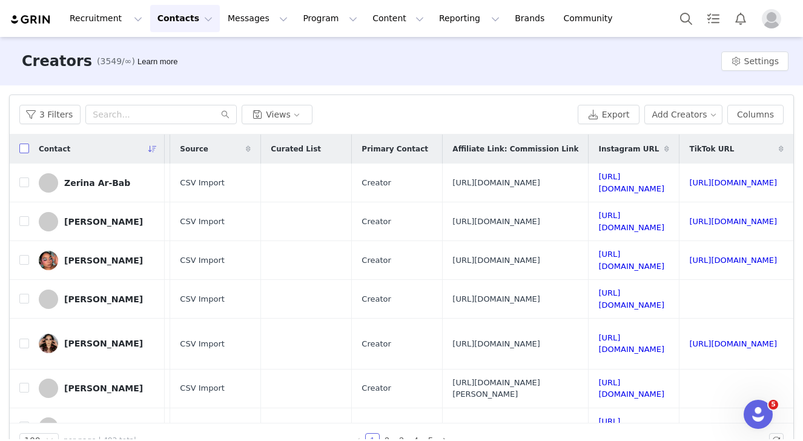
checkbox input "true"
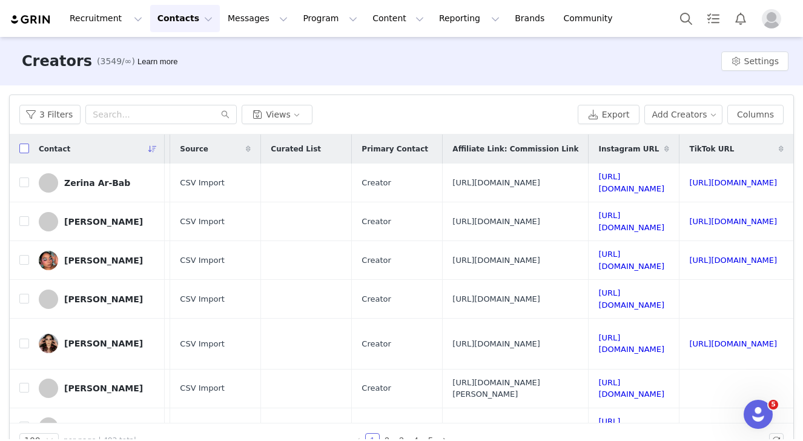
checkbox input "true"
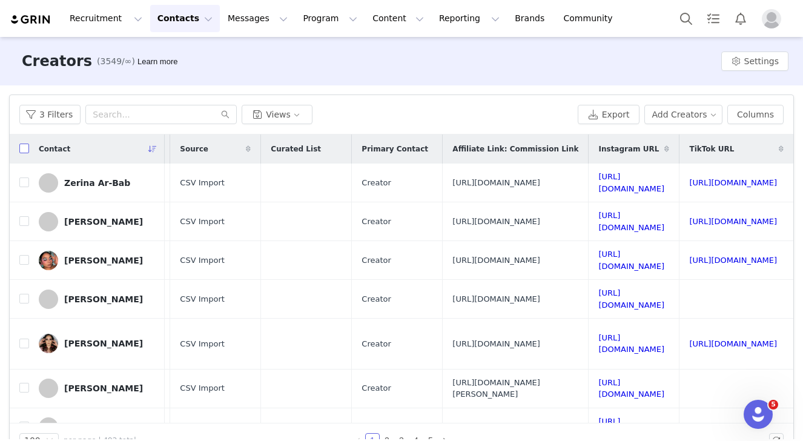
checkbox input "true"
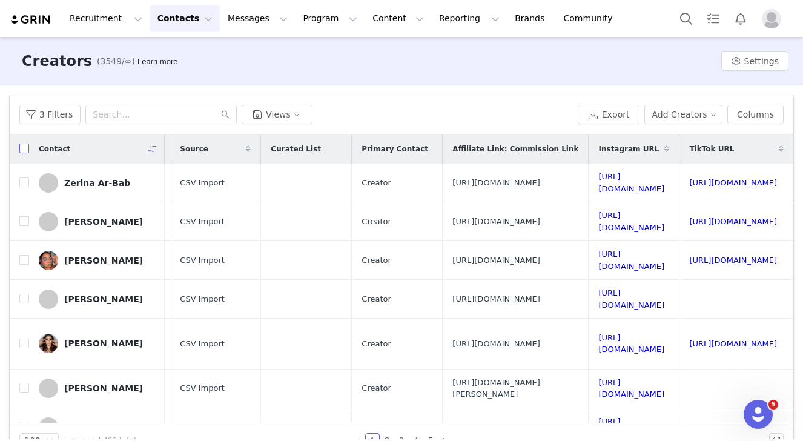
checkbox input "true"
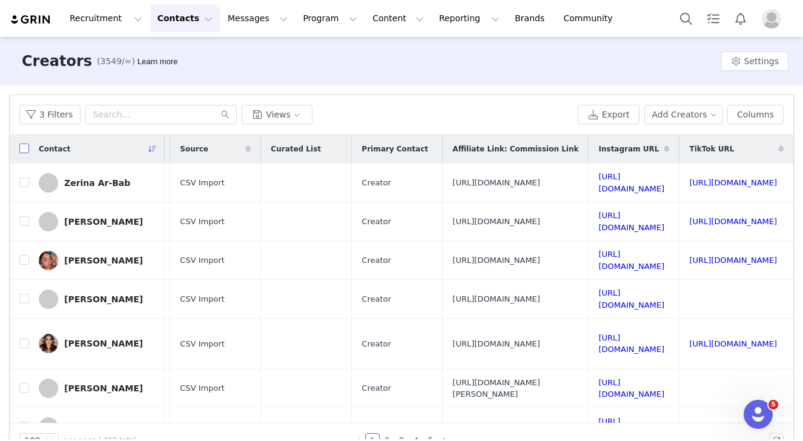
checkbox input "true"
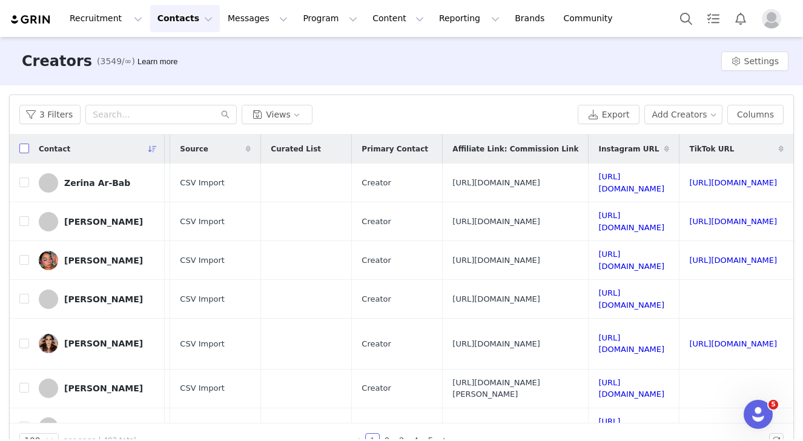
checkbox input "true"
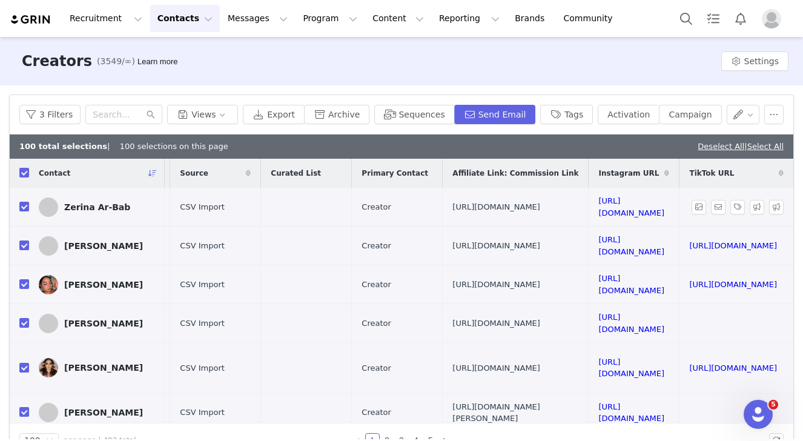
click at [453, 206] on span "https://glnk.io/mz73x/makeupbyzerina" at bounding box center [497, 207] width 88 height 12
click at [453, 211] on span "https://glnk.io/mz73x/makeupbyzerina" at bounding box center [497, 207] width 88 height 12
click at [783, 113] on button "button" at bounding box center [774, 114] width 19 height 19
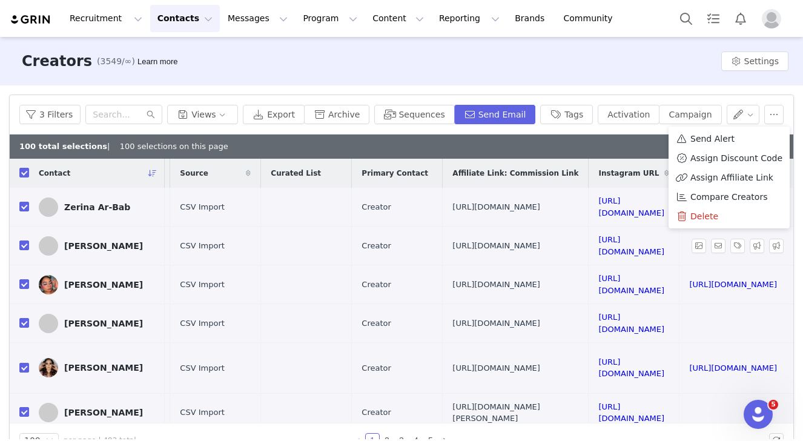
click at [443, 256] on td "https://glnk.io/mz73x/euphoriaxnyc" at bounding box center [516, 246] width 146 height 39
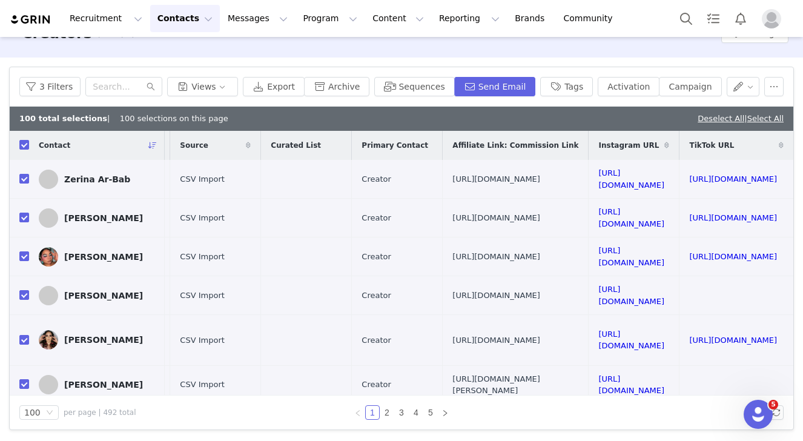
scroll to position [0, 0]
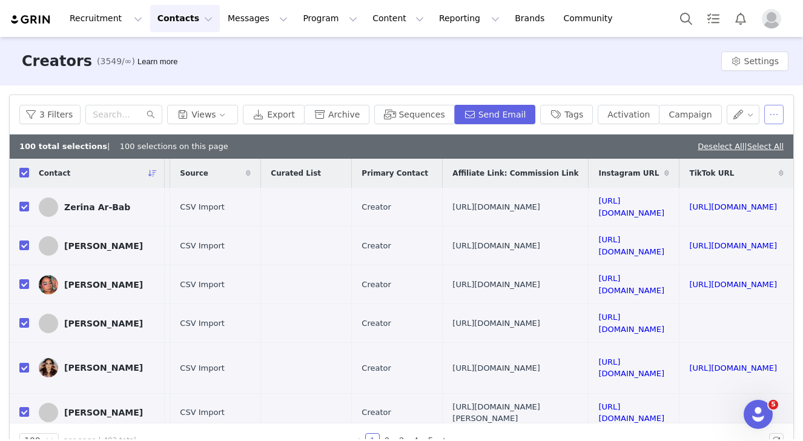
click at [777, 114] on button "button" at bounding box center [774, 114] width 19 height 19
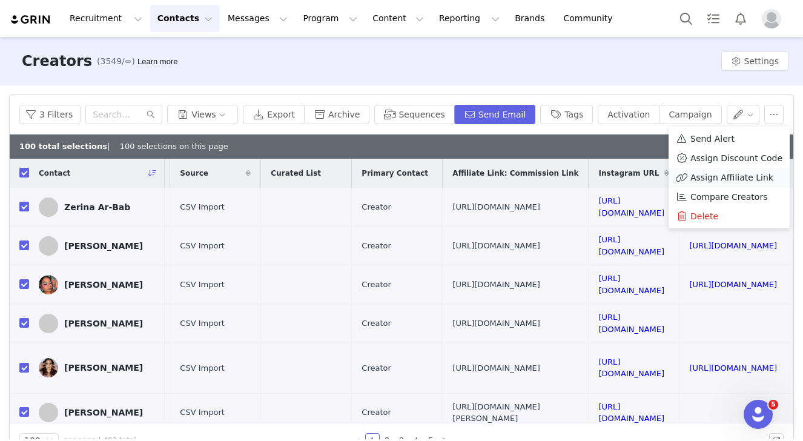
click at [759, 178] on span "Assign Affiliate Link" at bounding box center [732, 177] width 83 height 13
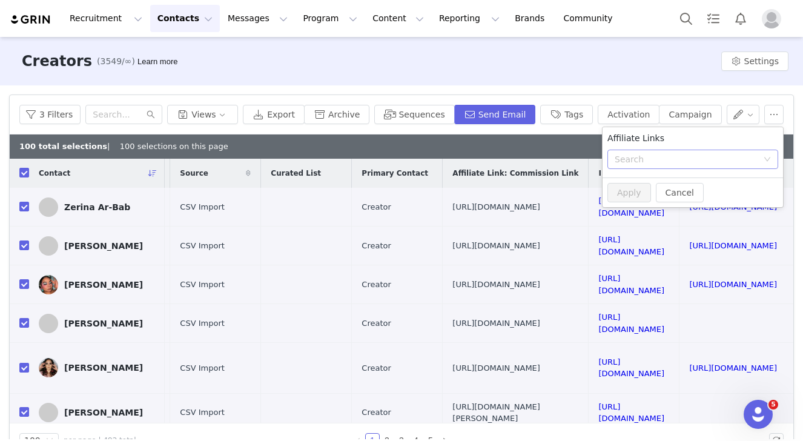
click at [747, 165] on div "Search" at bounding box center [689, 159] width 148 height 18
click at [739, 144] on div "Affiliate Links" at bounding box center [693, 138] width 171 height 13
click at [764, 158] on icon "icon: down" at bounding box center [767, 159] width 7 height 7
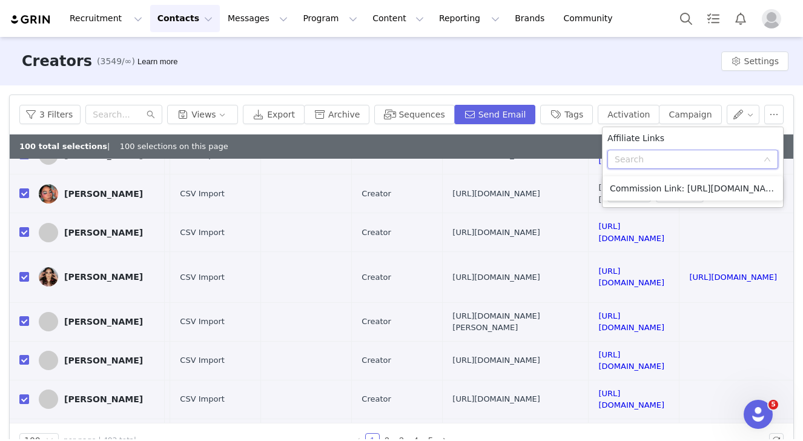
scroll to position [0, 1142]
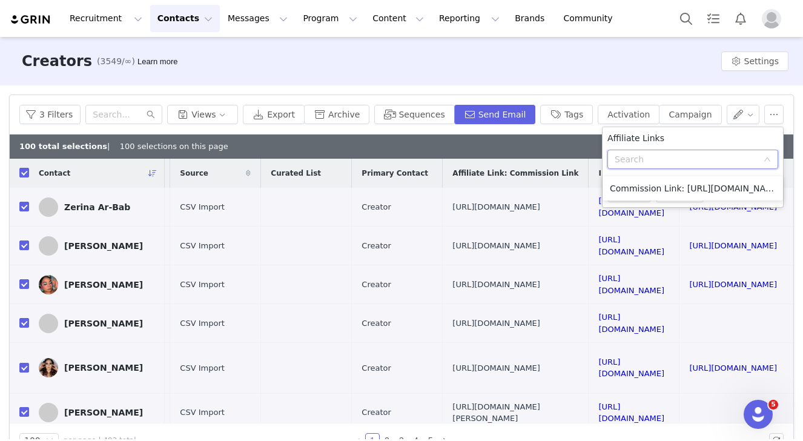
click at [575, 145] on div "100 total selections | 100 selections on this page Deselect All | Select All" at bounding box center [402, 147] width 784 height 24
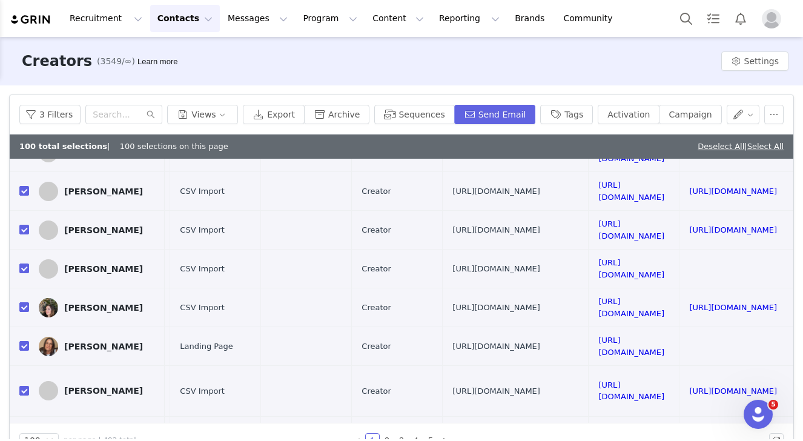
scroll to position [28, 0]
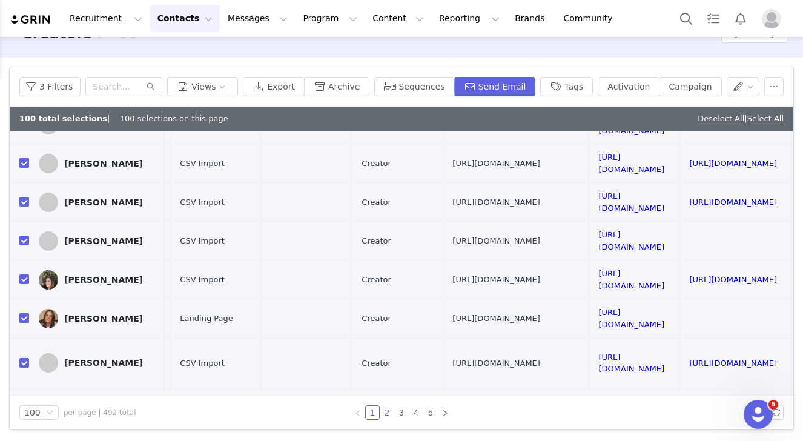
click at [391, 414] on link "2" at bounding box center [387, 412] width 13 height 13
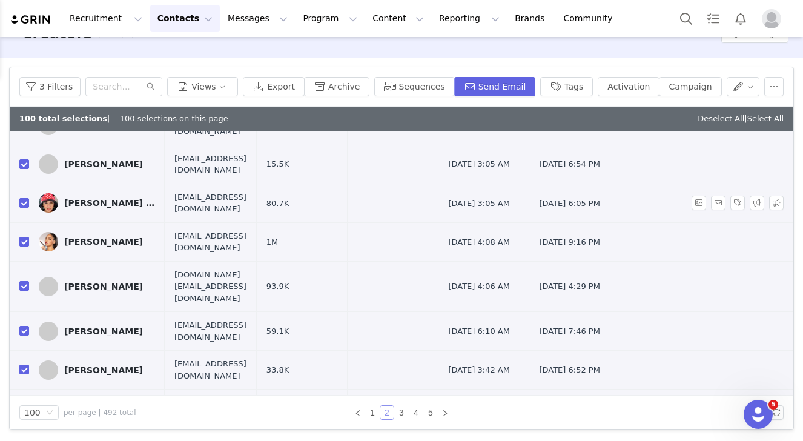
scroll to position [285, 0]
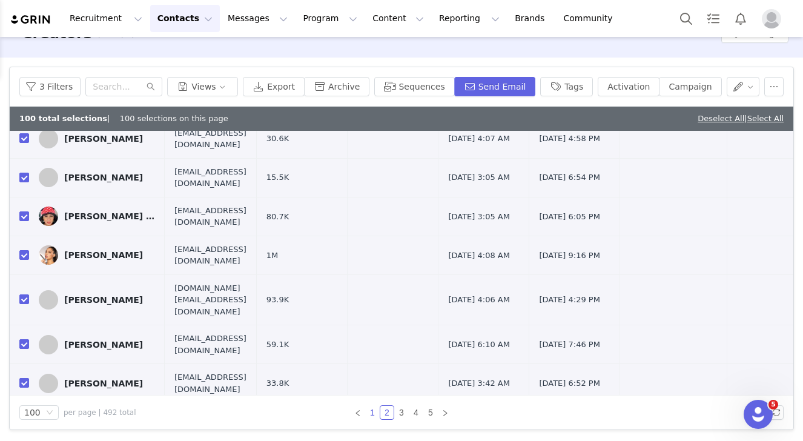
click at [376, 410] on link "1" at bounding box center [372, 412] width 13 height 13
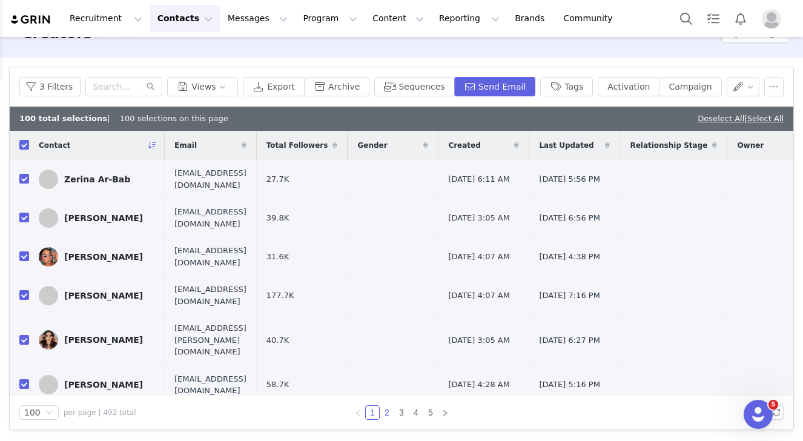
click at [388, 411] on link "2" at bounding box center [387, 412] width 13 height 13
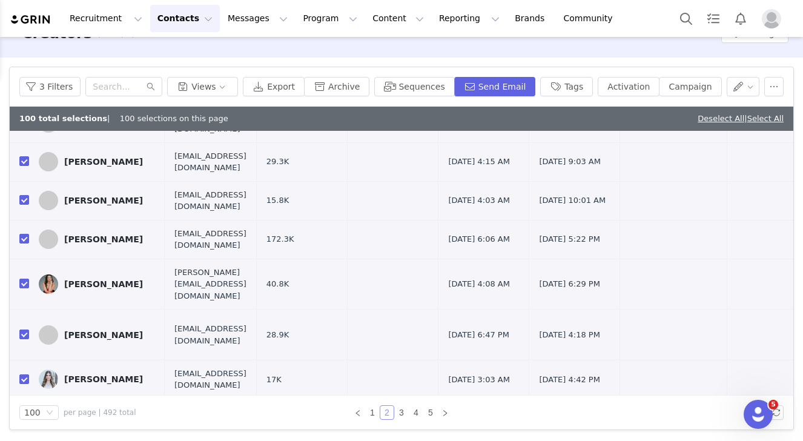
scroll to position [1167, 0]
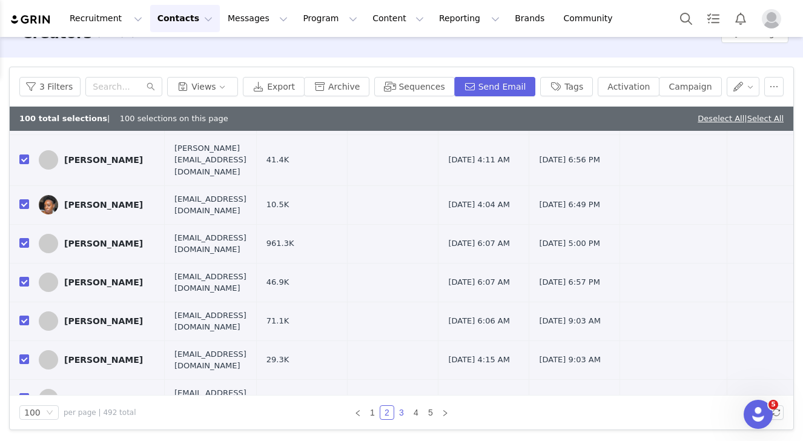
click at [405, 413] on link "3" at bounding box center [401, 412] width 13 height 13
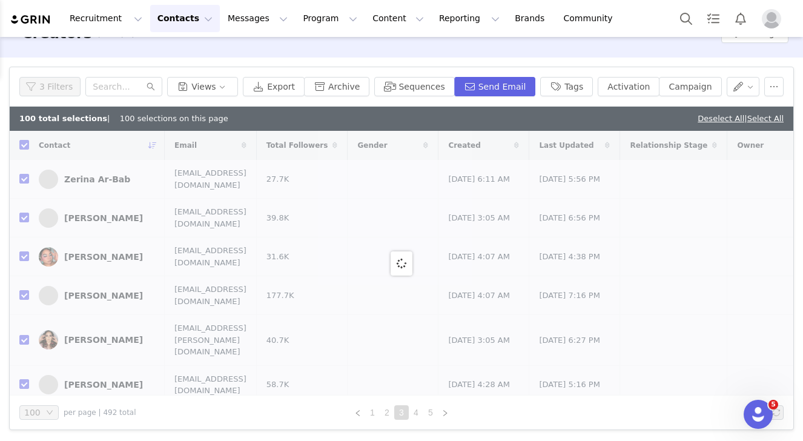
scroll to position [0, 0]
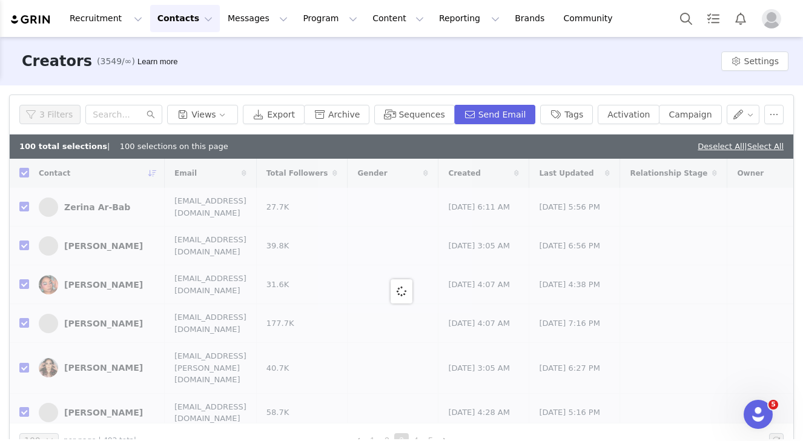
checkbox input "false"
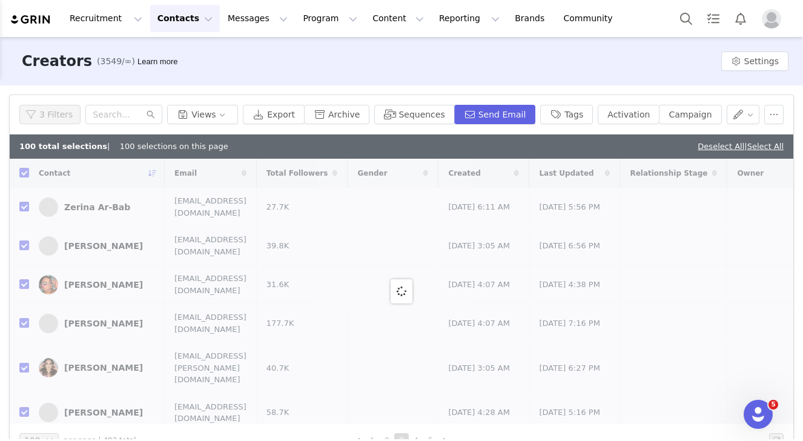
checkbox input "false"
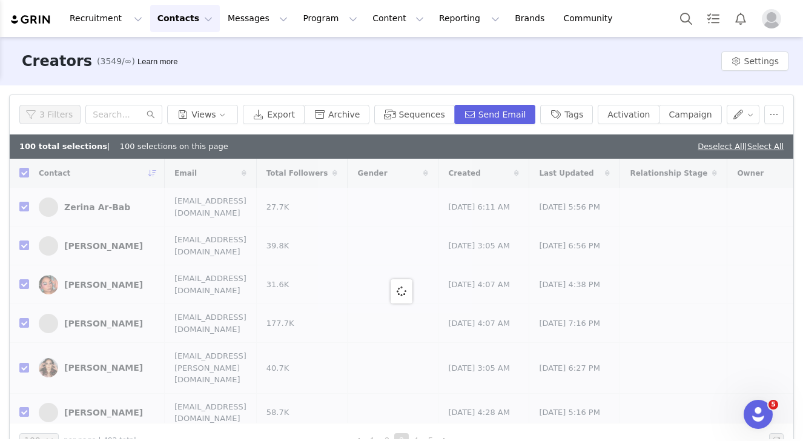
checkbox input "false"
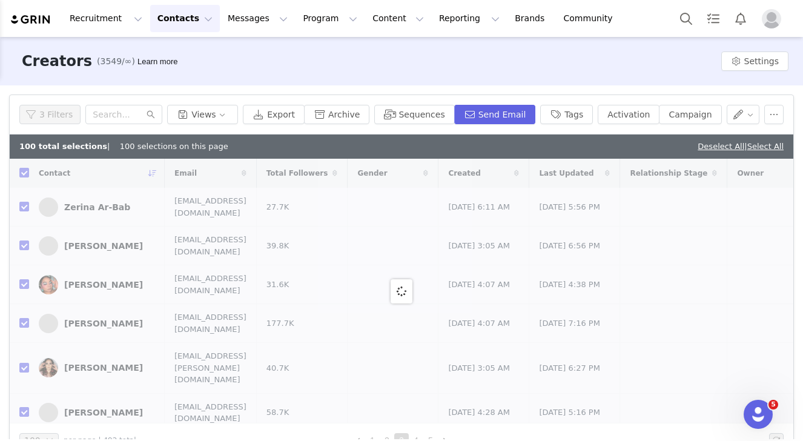
checkbox input "false"
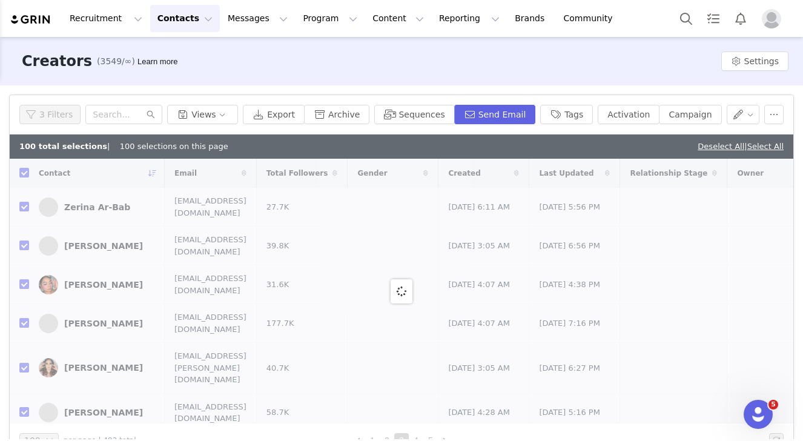
checkbox input "false"
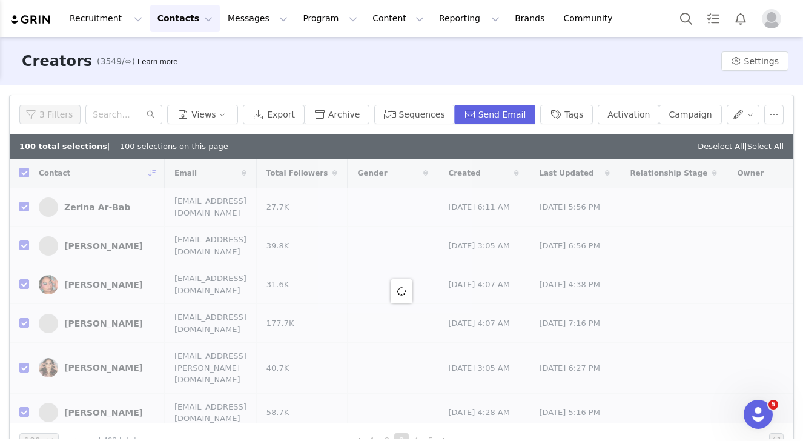
checkbox input "false"
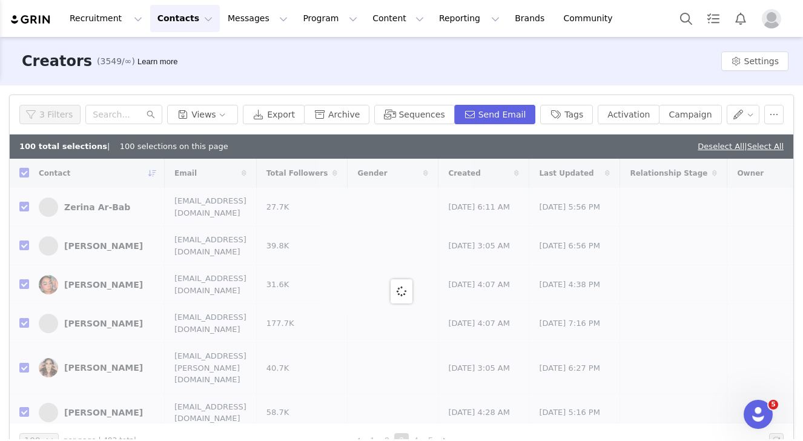
checkbox input "false"
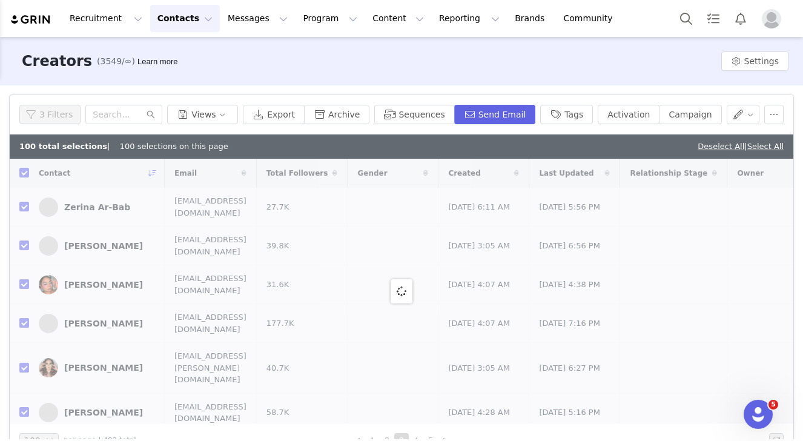
checkbox input "false"
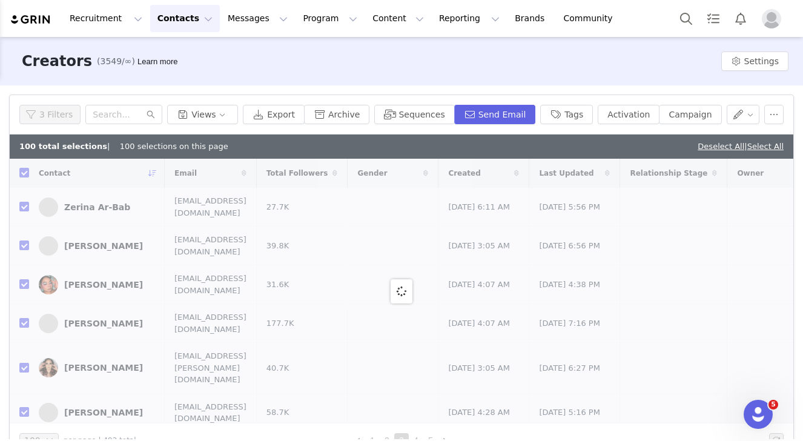
checkbox input "false"
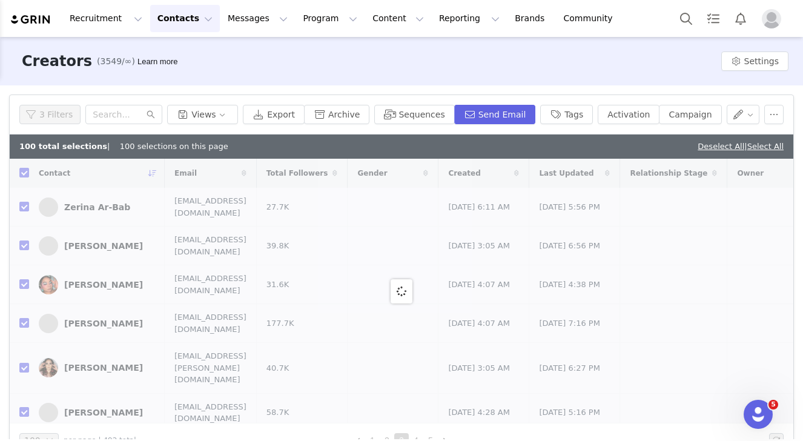
checkbox input "false"
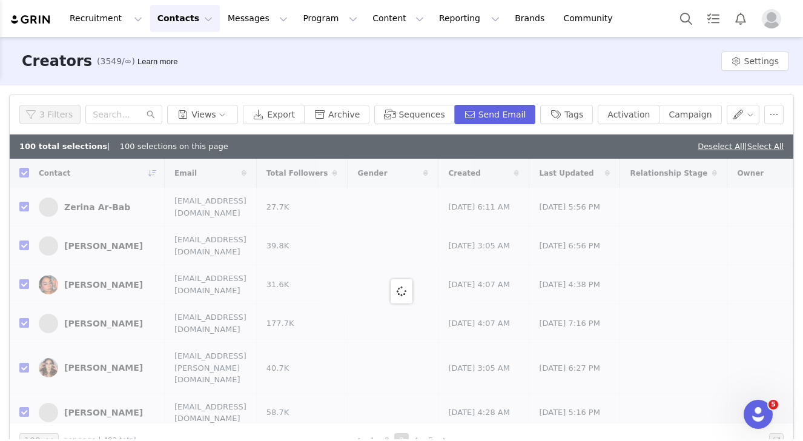
checkbox input "false"
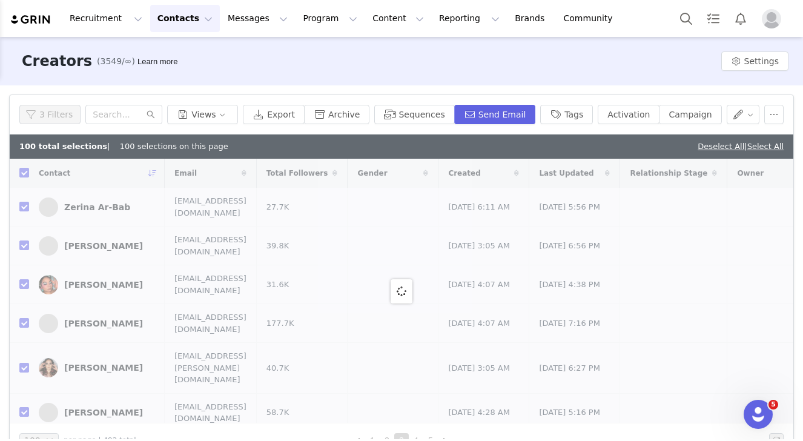
checkbox input "false"
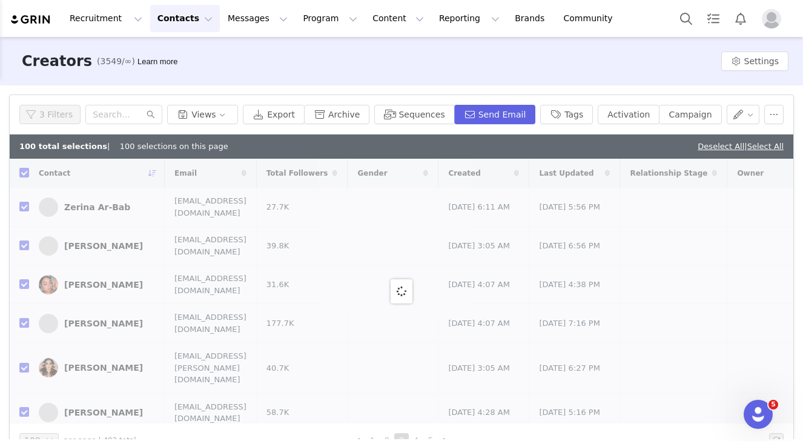
checkbox input "false"
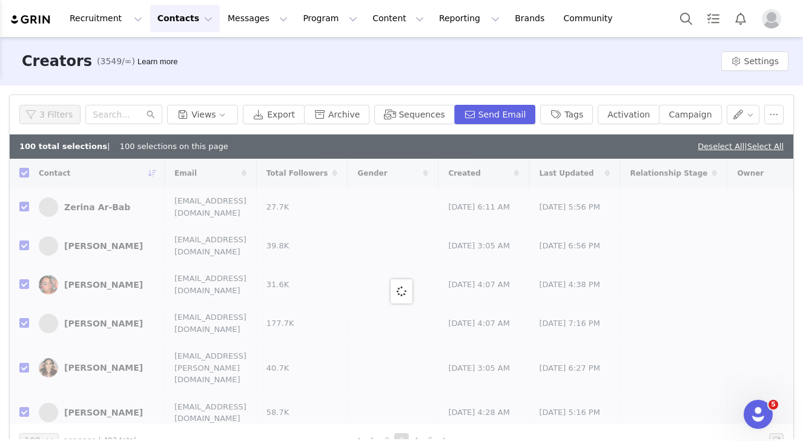
checkbox input "false"
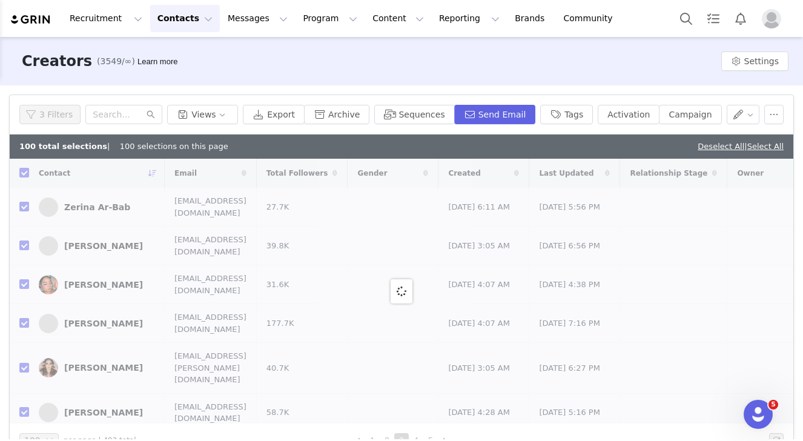
checkbox input "false"
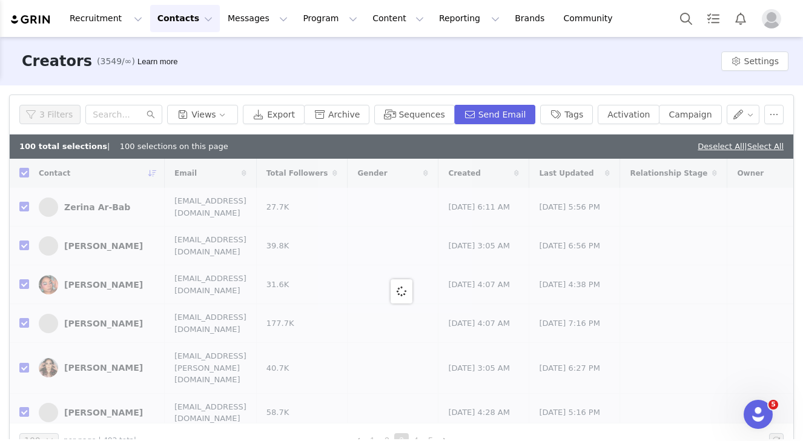
checkbox input "false"
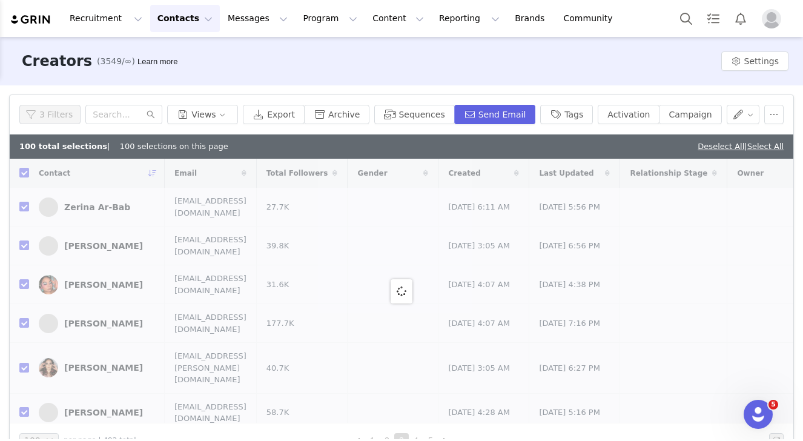
checkbox input "false"
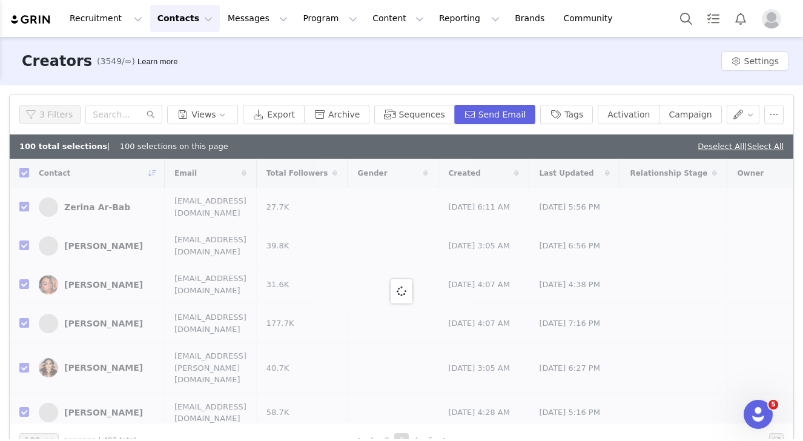
checkbox input "false"
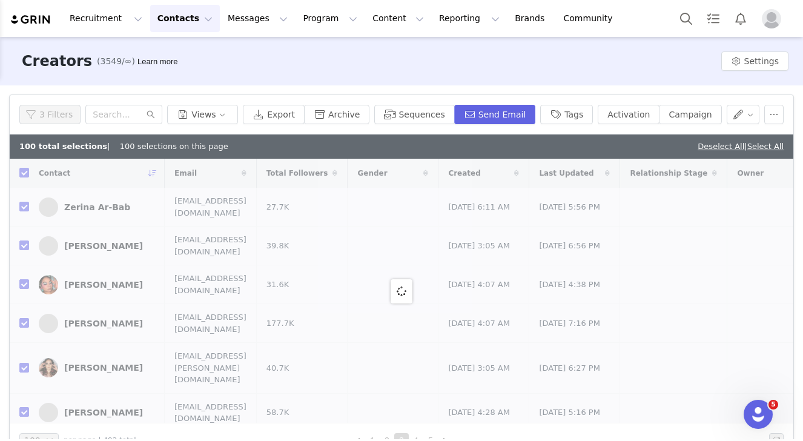
checkbox input "false"
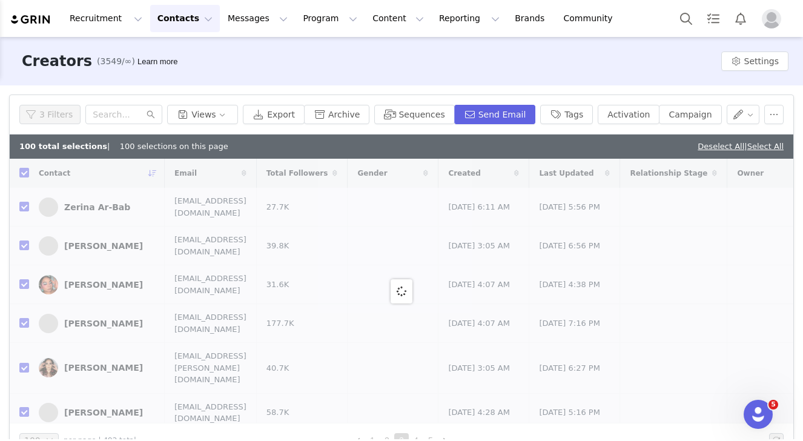
checkbox input "false"
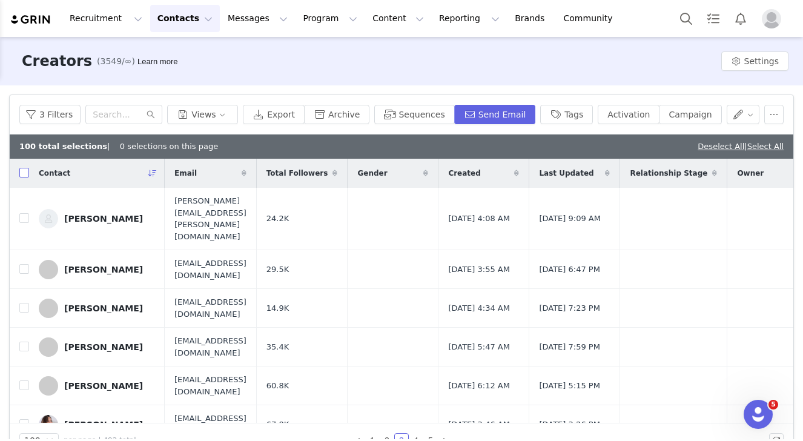
drag, startPoint x: 22, startPoint y: 171, endPoint x: 30, endPoint y: 182, distance: 13.3
click at [22, 171] on input "checkbox" at bounding box center [24, 173] width 10 height 10
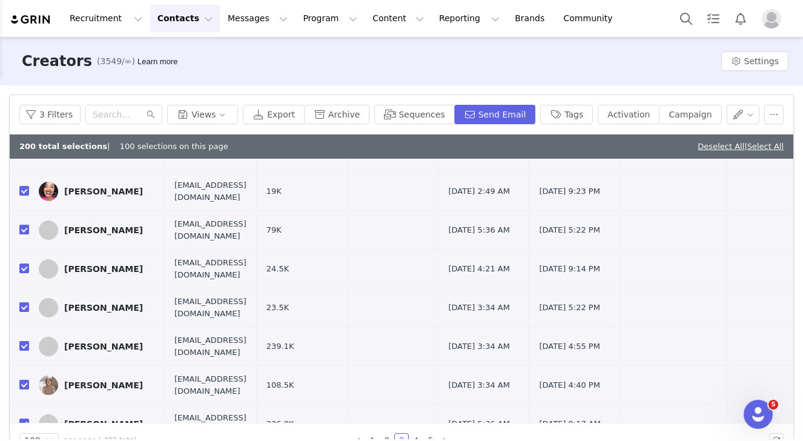
scroll to position [28, 0]
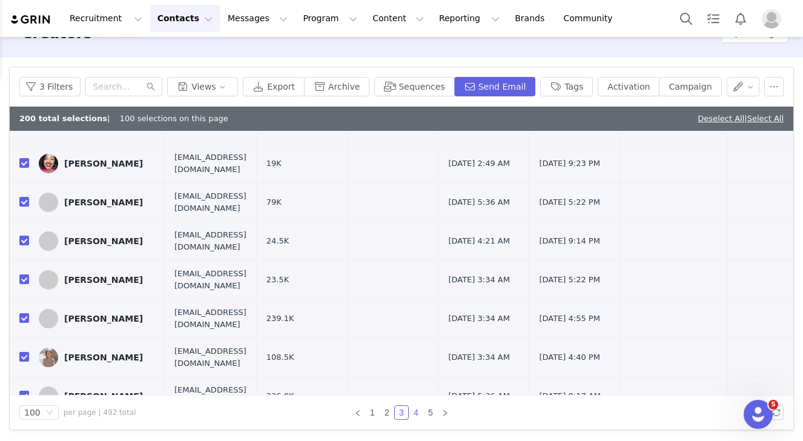
click at [420, 416] on link "4" at bounding box center [416, 412] width 13 height 13
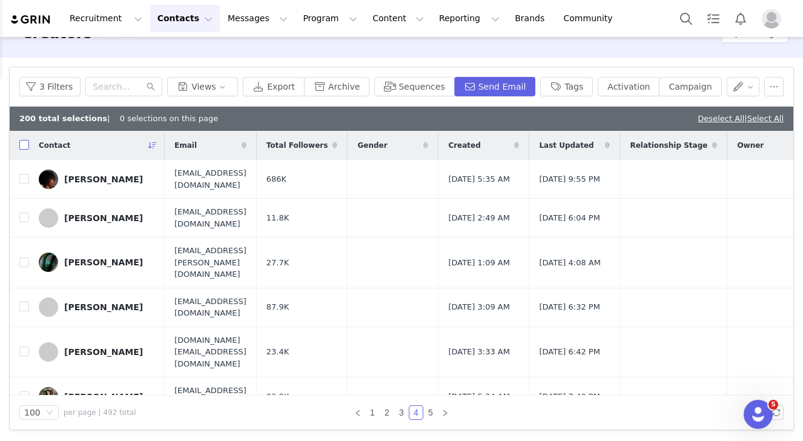
click at [25, 141] on input "checkbox" at bounding box center [24, 145] width 10 height 10
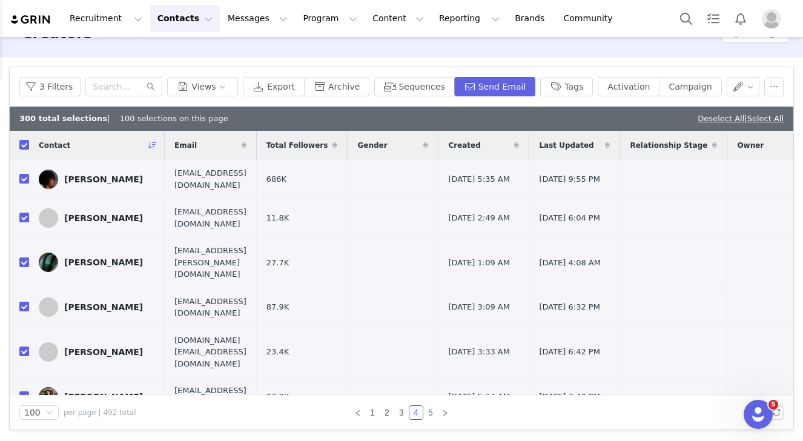
click at [433, 411] on link "5" at bounding box center [430, 412] width 13 height 13
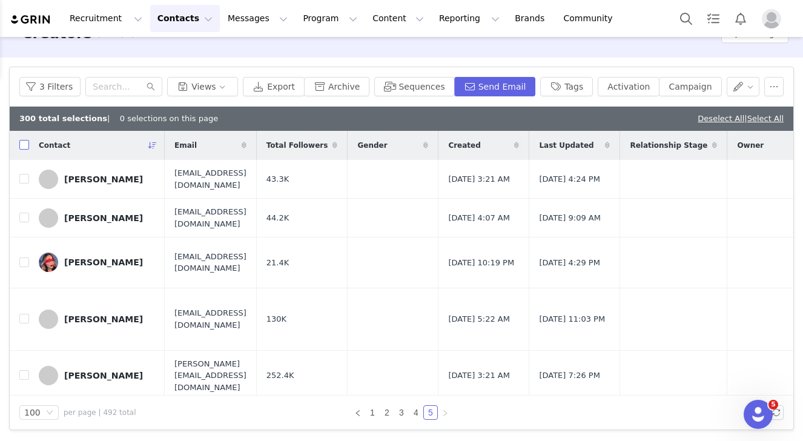
click at [24, 144] on input "checkbox" at bounding box center [24, 145] width 10 height 10
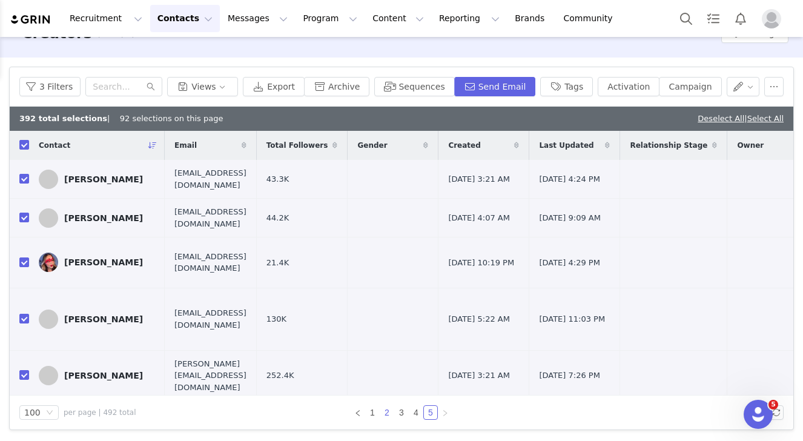
click at [384, 413] on link "2" at bounding box center [387, 412] width 13 height 13
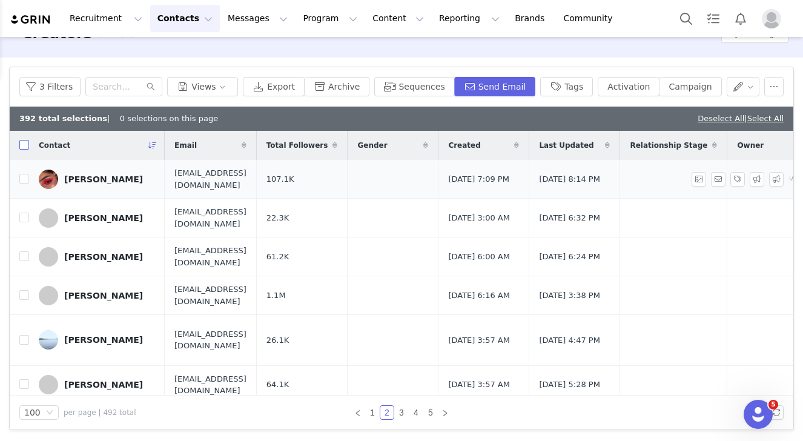
drag, startPoint x: 25, startPoint y: 144, endPoint x: 47, endPoint y: 172, distance: 35.8
click at [25, 144] on input "checkbox" at bounding box center [24, 145] width 10 height 10
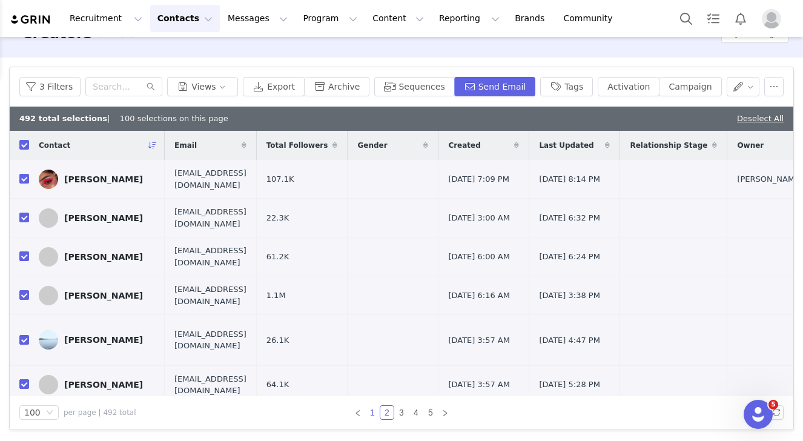
click at [371, 412] on link "1" at bounding box center [372, 412] width 13 height 13
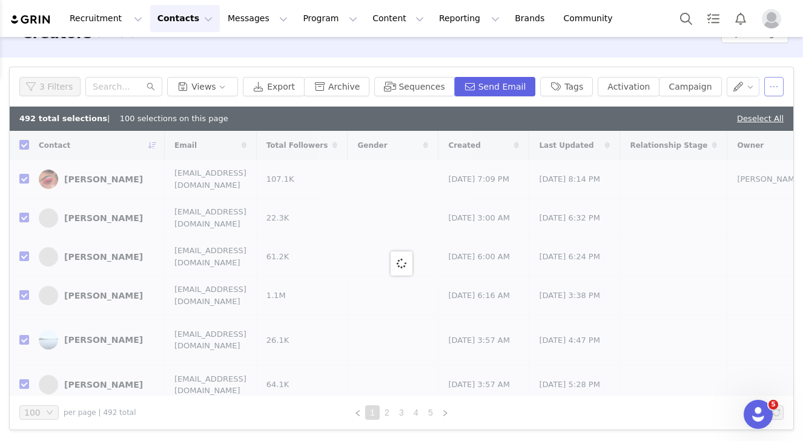
click at [770, 90] on button "button" at bounding box center [774, 86] width 19 height 19
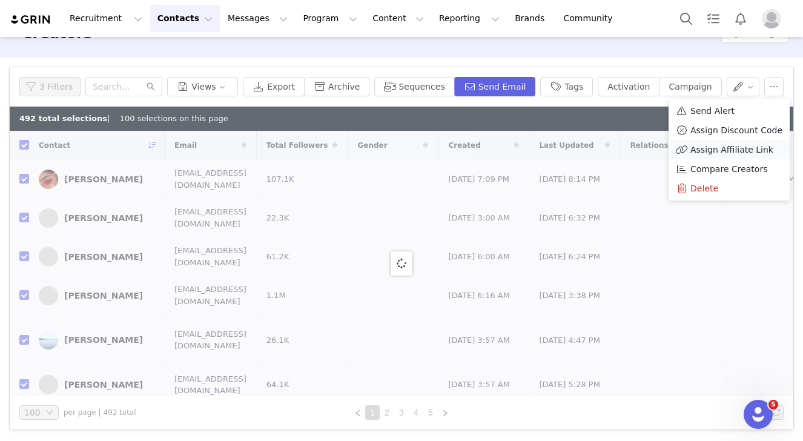
click at [762, 150] on span "Assign Affiliate Link" at bounding box center [732, 149] width 83 height 13
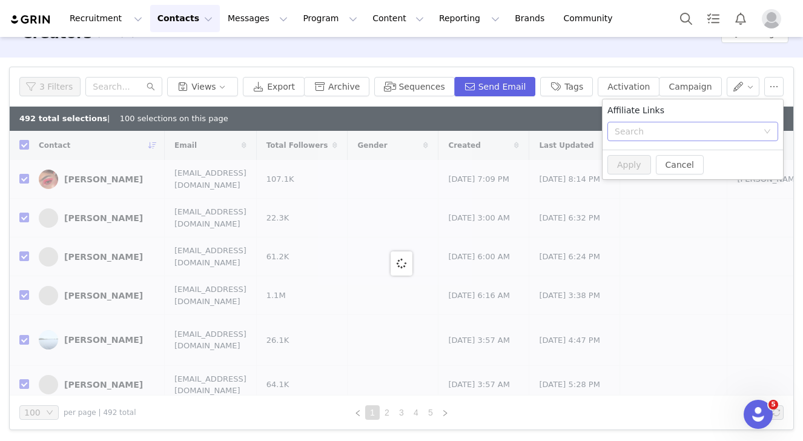
click at [750, 133] on div "Search" at bounding box center [686, 131] width 143 height 12
click at [718, 112] on div "Affiliate Links" at bounding box center [693, 110] width 171 height 13
click at [716, 138] on div "Search" at bounding box center [689, 131] width 148 height 18
click at [716, 138] on input at bounding box center [689, 131] width 148 height 18
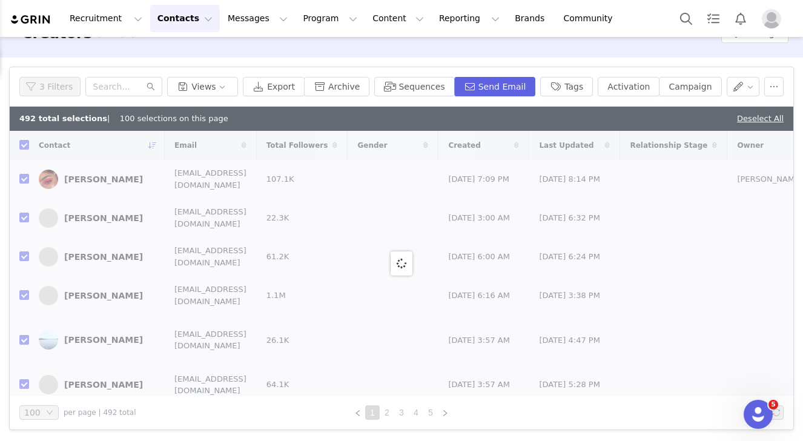
click at [722, 264] on div at bounding box center [402, 263] width 784 height 265
click at [772, 84] on button "button" at bounding box center [774, 86] width 19 height 19
click at [561, 175] on div at bounding box center [402, 263] width 784 height 265
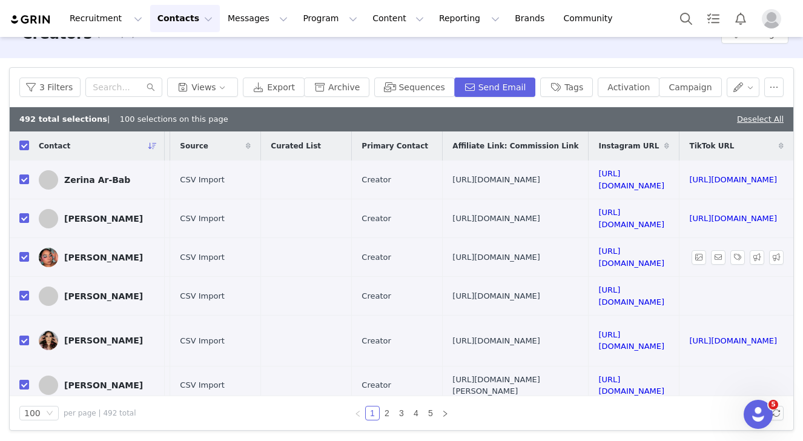
scroll to position [0, 1233]
click at [777, 84] on button "button" at bounding box center [774, 87] width 19 height 19
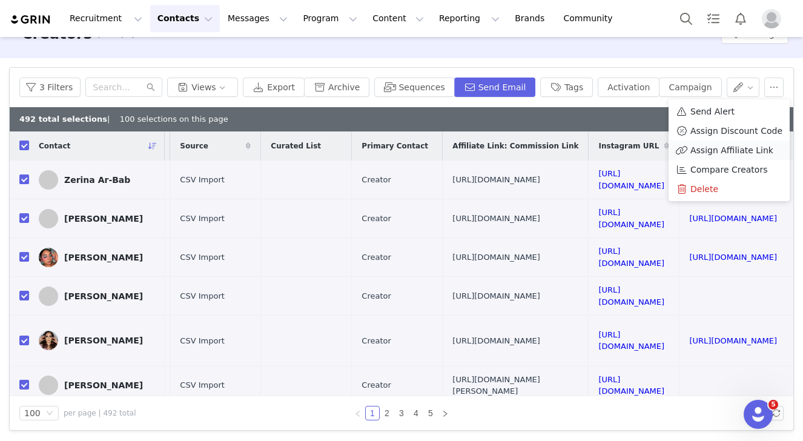
click at [745, 148] on span "Assign Affiliate Link" at bounding box center [732, 150] width 83 height 13
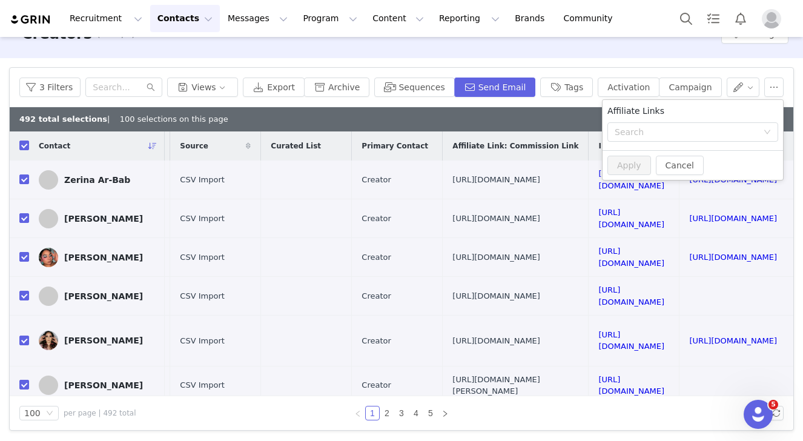
click at [729, 119] on div "Affiliate Links" at bounding box center [693, 114] width 181 height 18
click at [727, 124] on div "Search" at bounding box center [689, 132] width 148 height 18
click at [719, 163] on li "Commission Link: https://www.ipsy.com/" at bounding box center [693, 160] width 181 height 19
click at [764, 128] on div "Search Commission Link: https://www.ipsy.com/" at bounding box center [693, 131] width 171 height 19
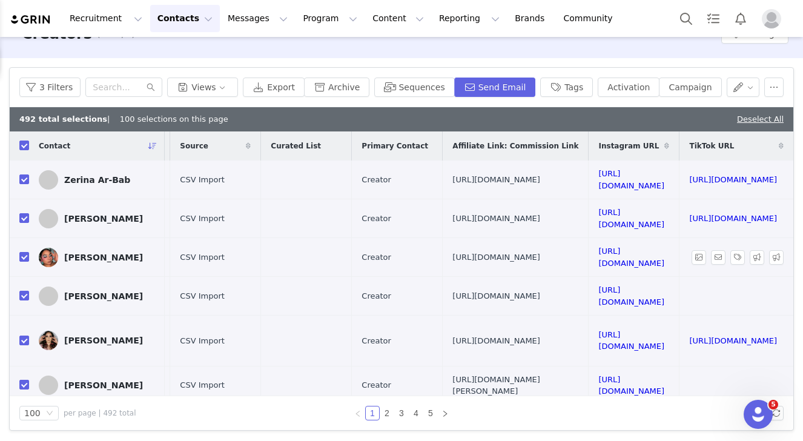
click at [443, 268] on td "https://glnk.io/mz73x/yussi-makeup0925" at bounding box center [516, 257] width 146 height 39
click at [767, 120] on link "Deselect All" at bounding box center [760, 119] width 47 height 9
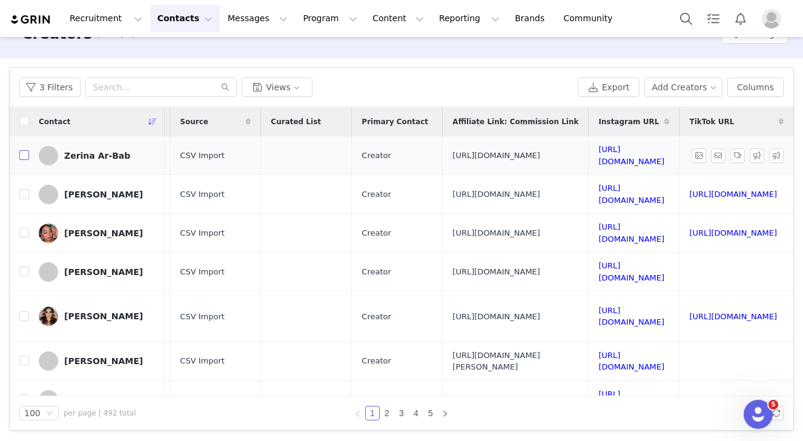
click at [27, 160] on input "checkbox" at bounding box center [24, 155] width 10 height 10
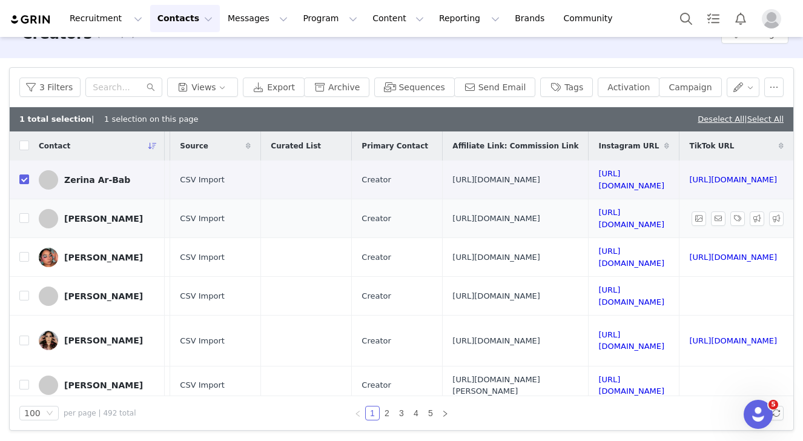
scroll to position [27, 0]
click at [768, 89] on button "button" at bounding box center [774, 87] width 19 height 19
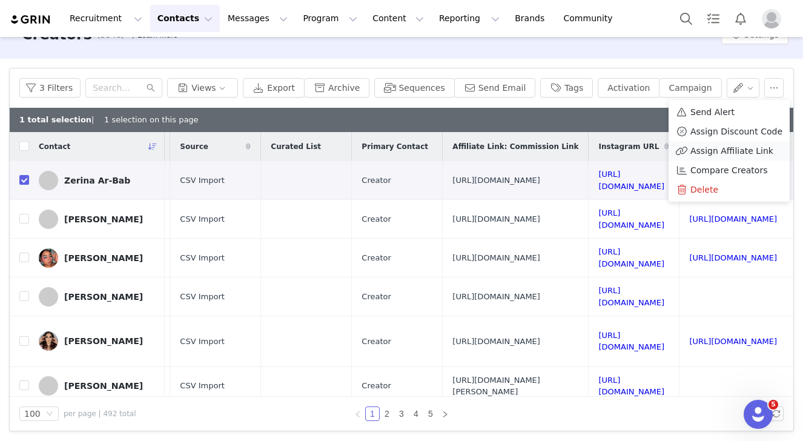
click at [736, 150] on span "Assign Affiliate Link" at bounding box center [732, 150] width 83 height 13
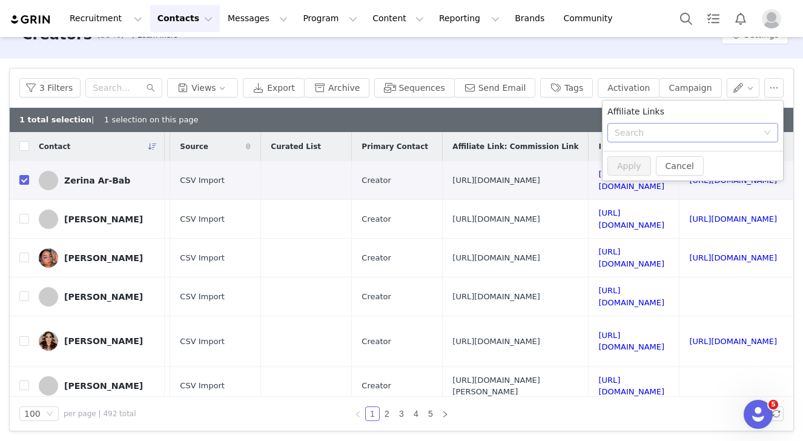
click at [671, 136] on div "Search" at bounding box center [686, 133] width 143 height 12
click at [670, 164] on li "Commission Link: https://www.ipsy.com/" at bounding box center [693, 161] width 181 height 19
click at [621, 156] on button "Apply" at bounding box center [630, 165] width 44 height 19
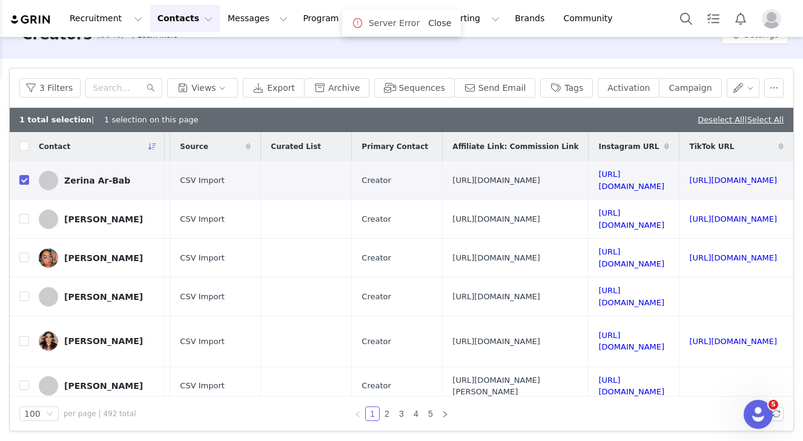
click at [439, 20] on link "Close" at bounding box center [439, 23] width 23 height 10
click at [99, 183] on div "Zerina Ar-Bab" at bounding box center [97, 181] width 66 height 10
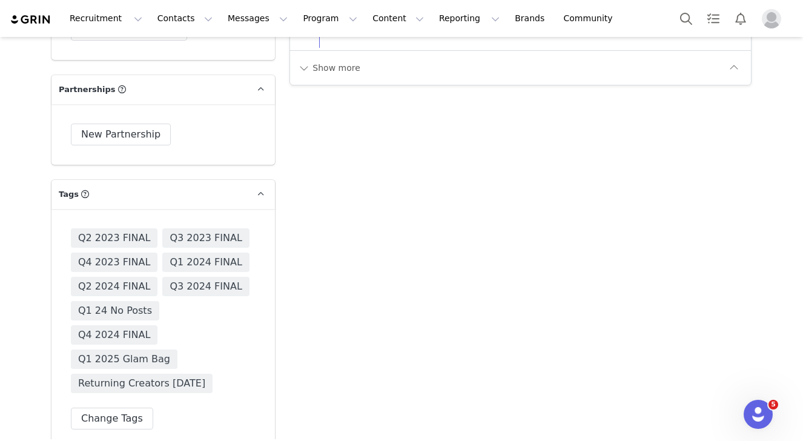
scroll to position [2465, 0]
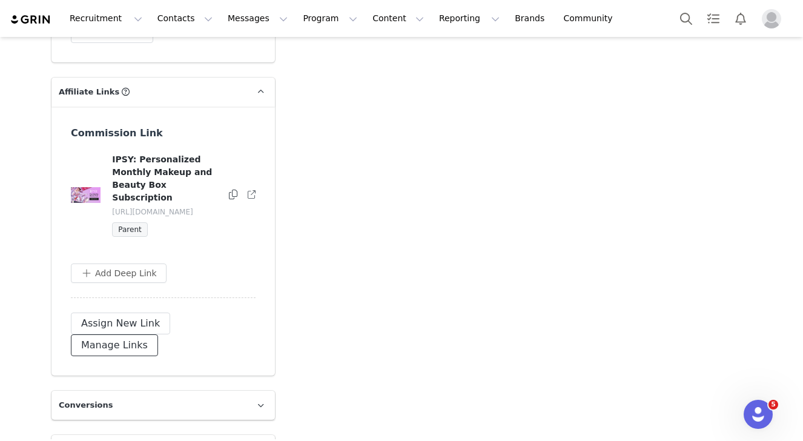
click at [158, 334] on button "Manage Links" at bounding box center [114, 345] width 87 height 22
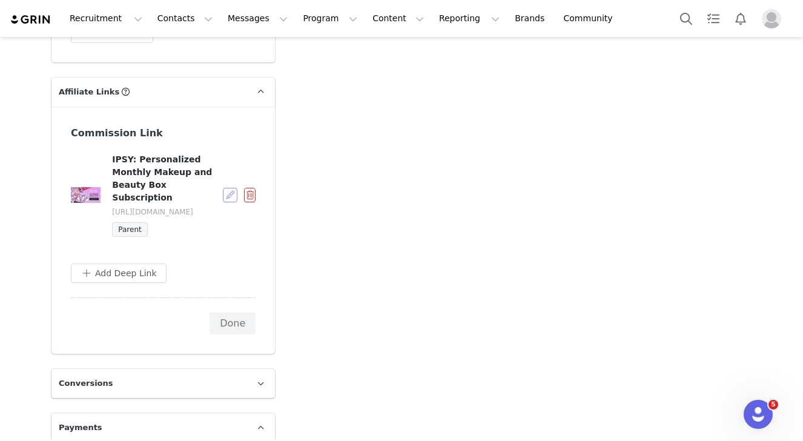
click at [225, 188] on button "button" at bounding box center [230, 195] width 15 height 15
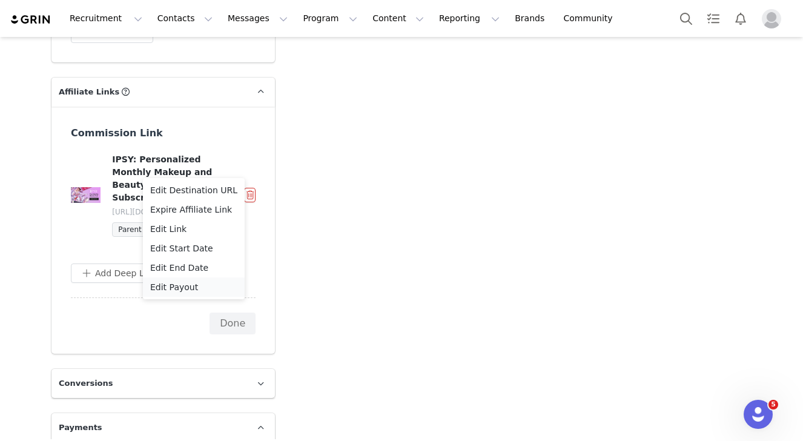
click at [188, 282] on span "Edit Payout" at bounding box center [174, 287] width 48 height 13
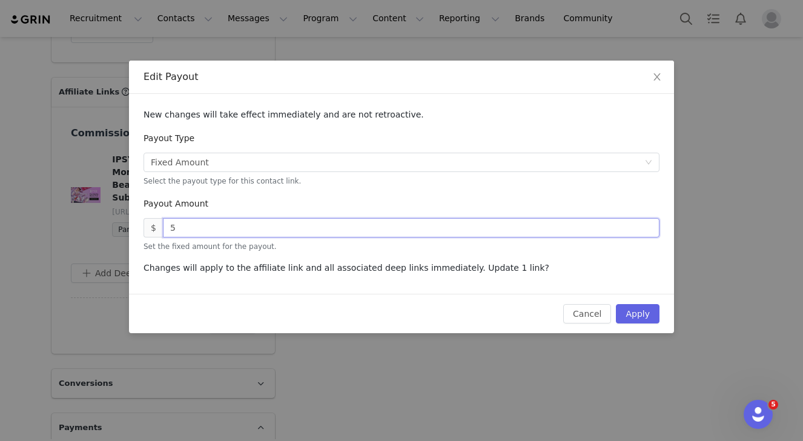
click at [170, 226] on input "5" at bounding box center [411, 227] width 497 height 19
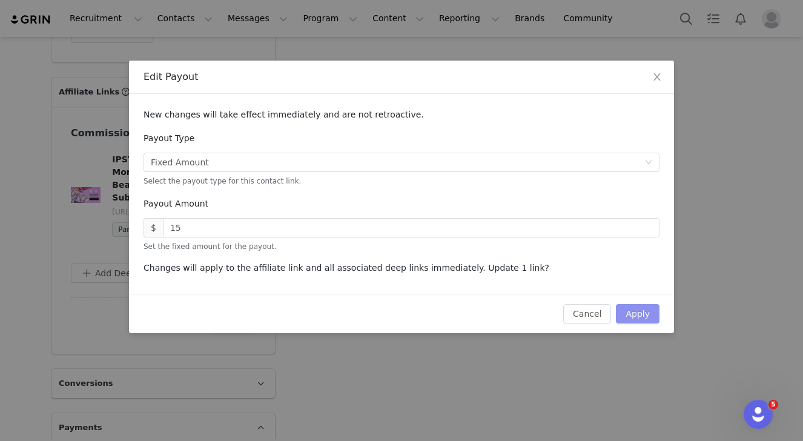
click at [624, 312] on button "Apply" at bounding box center [638, 313] width 44 height 19
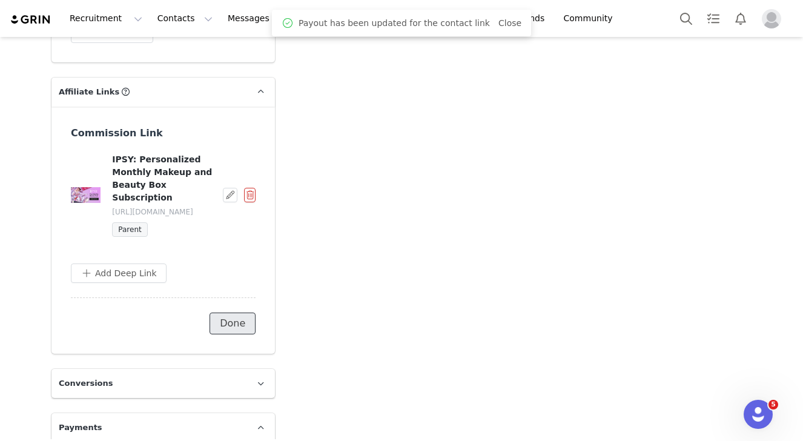
click at [229, 313] on button "Done" at bounding box center [233, 324] width 46 height 22
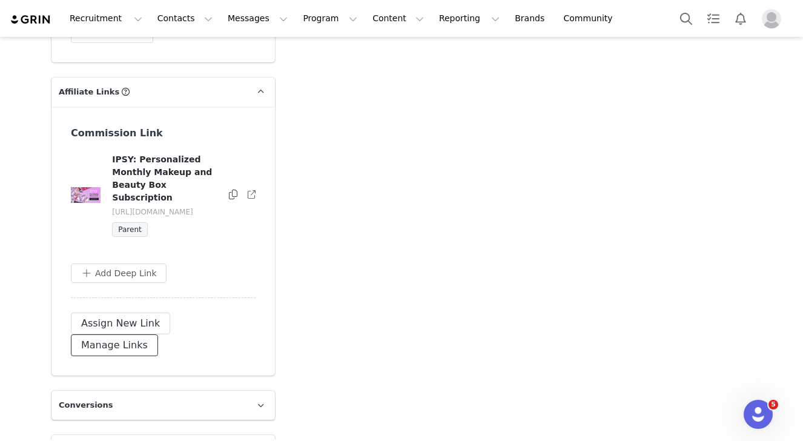
click at [158, 334] on button "Manage Links" at bounding box center [114, 345] width 87 height 22
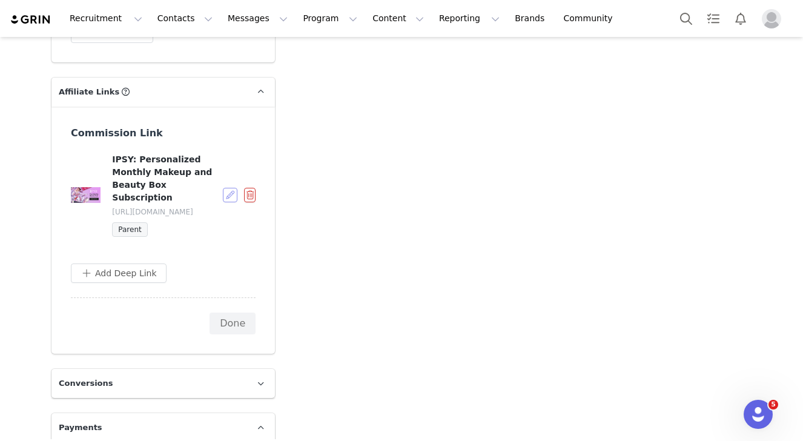
click at [230, 188] on button "button" at bounding box center [230, 195] width 15 height 15
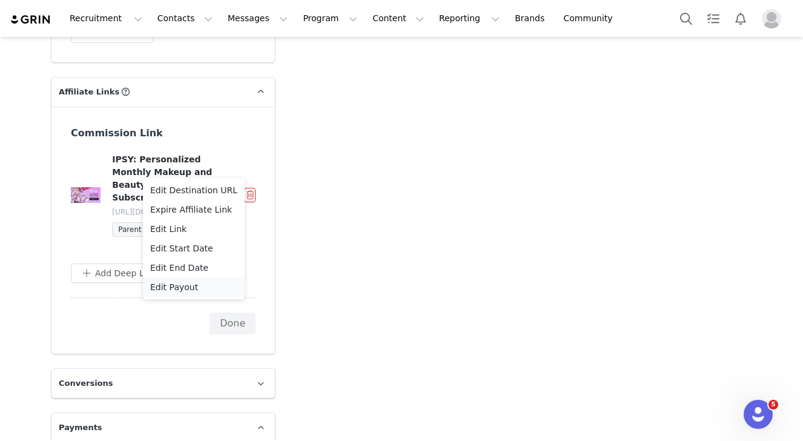
click at [191, 282] on span "Edit Payout" at bounding box center [174, 287] width 48 height 13
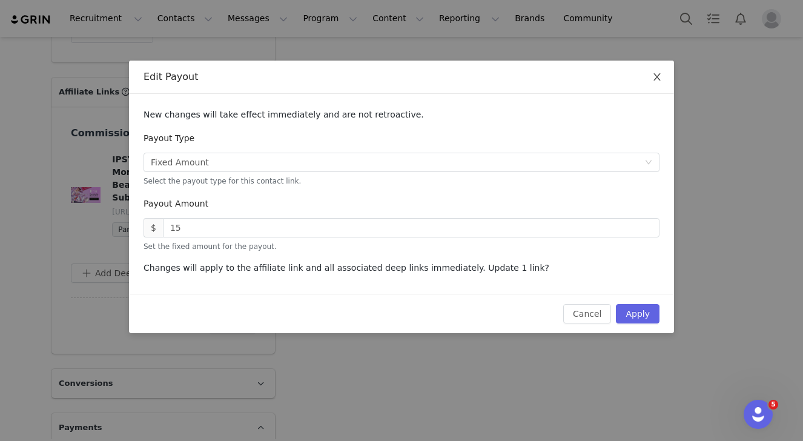
click at [660, 68] on span "Close" at bounding box center [657, 78] width 34 height 34
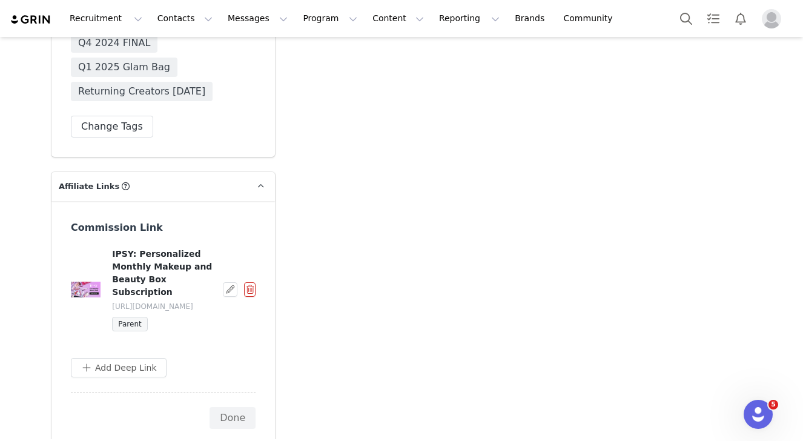
scroll to position [2346, 0]
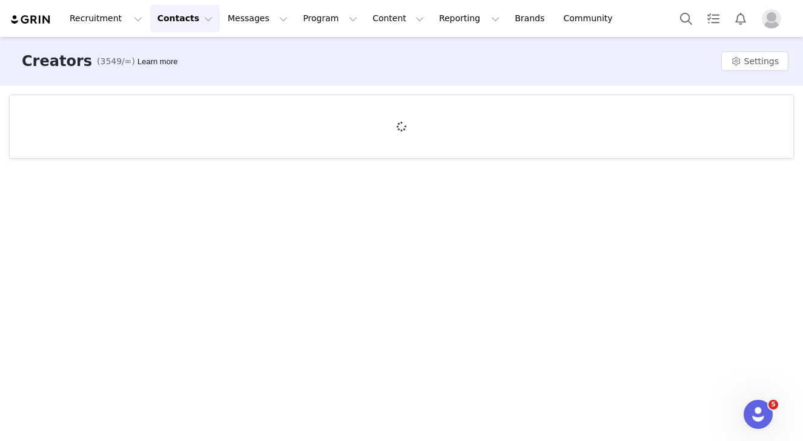
click at [153, 261] on div "Creators (3549/∞) Learn more Settings" at bounding box center [401, 238] width 803 height 402
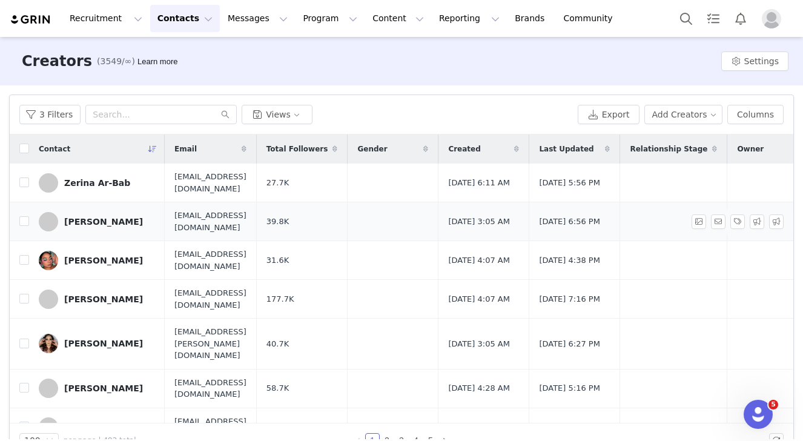
click at [101, 228] on link "Zaneta Ortiz" at bounding box center [97, 221] width 116 height 19
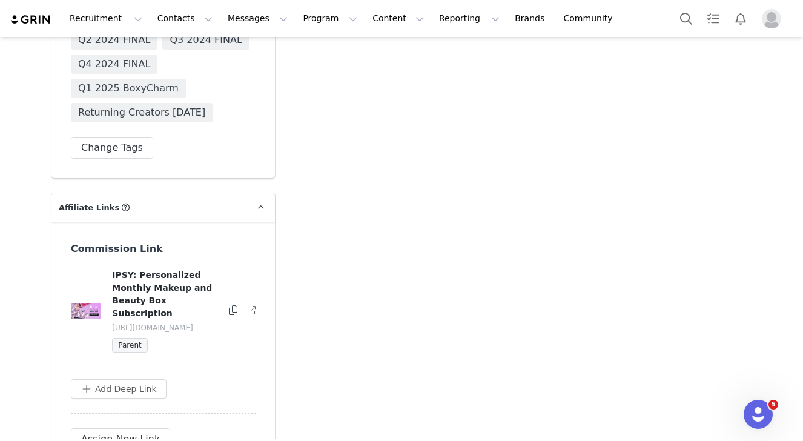
scroll to position [2390, 0]
click at [230, 304] on button "button" at bounding box center [230, 311] width 15 height 15
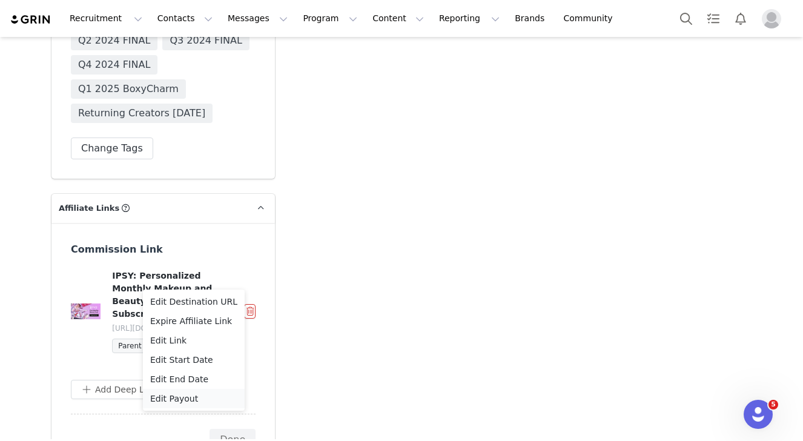
click at [168, 399] on span "Edit Payout" at bounding box center [174, 398] width 48 height 13
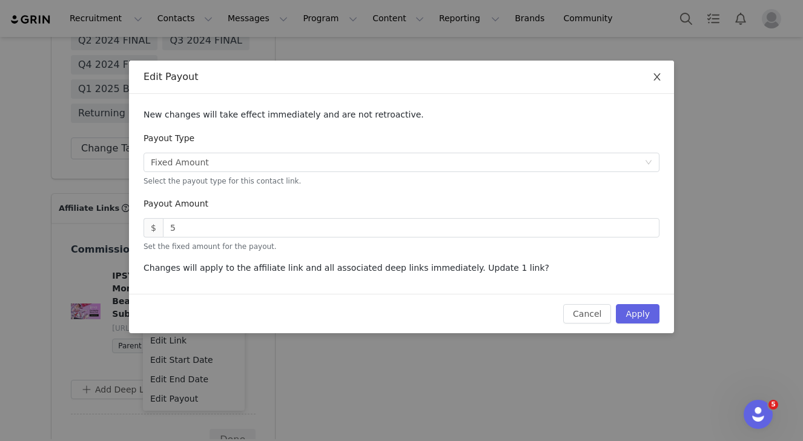
click at [656, 68] on span "Close" at bounding box center [657, 78] width 34 height 34
